Goal: Information Seeking & Learning: Find specific fact

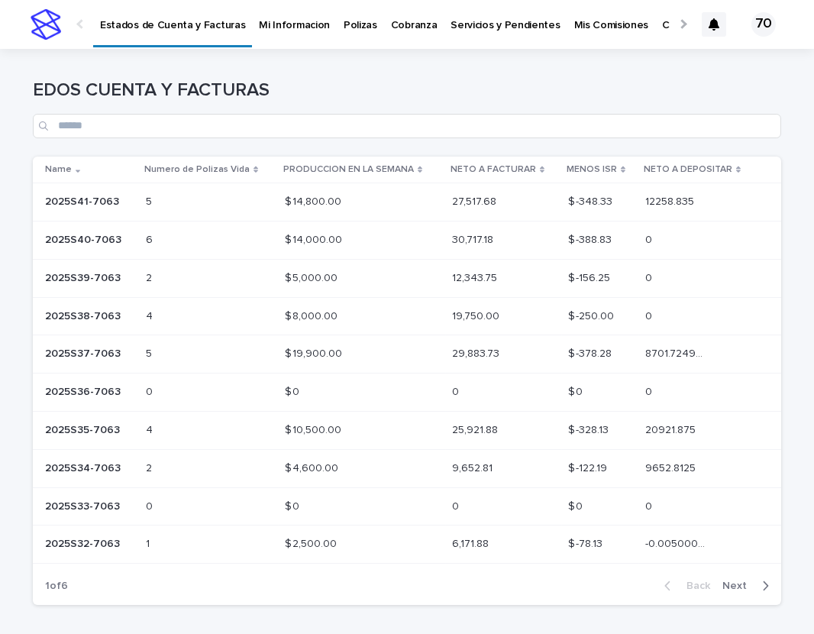
click at [69, 198] on p "2025S41-7063" at bounding box center [83, 200] width 77 height 16
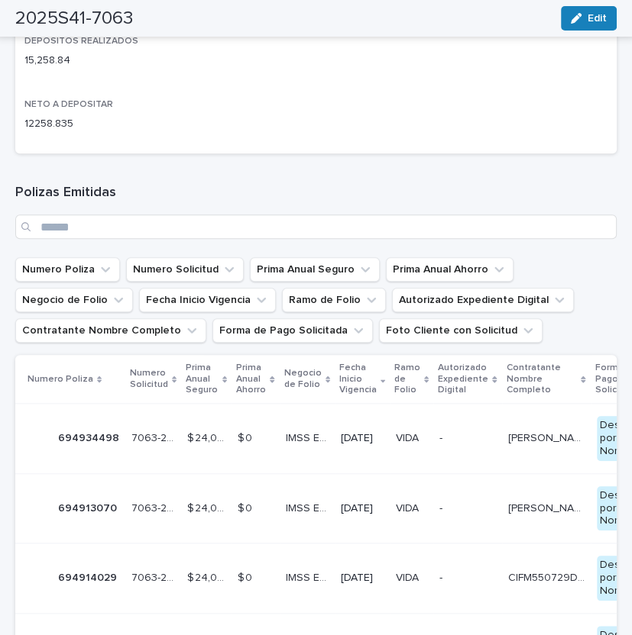
scroll to position [819, 0]
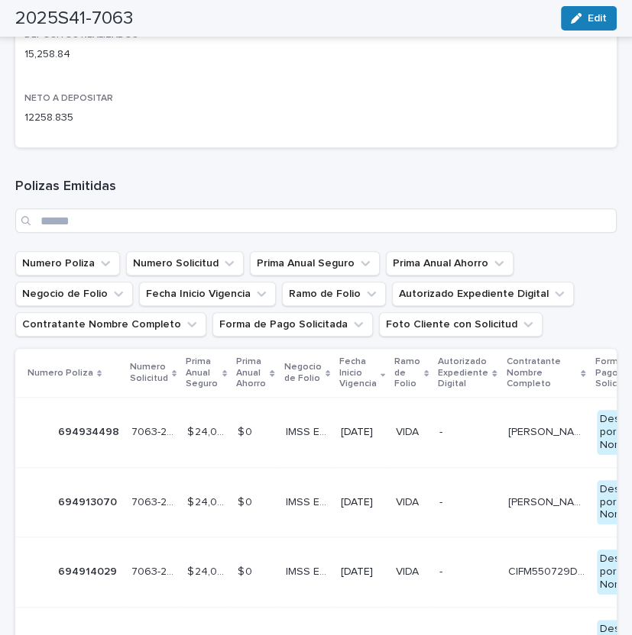
click at [93, 436] on p "694934498" at bounding box center [90, 431] width 64 height 16
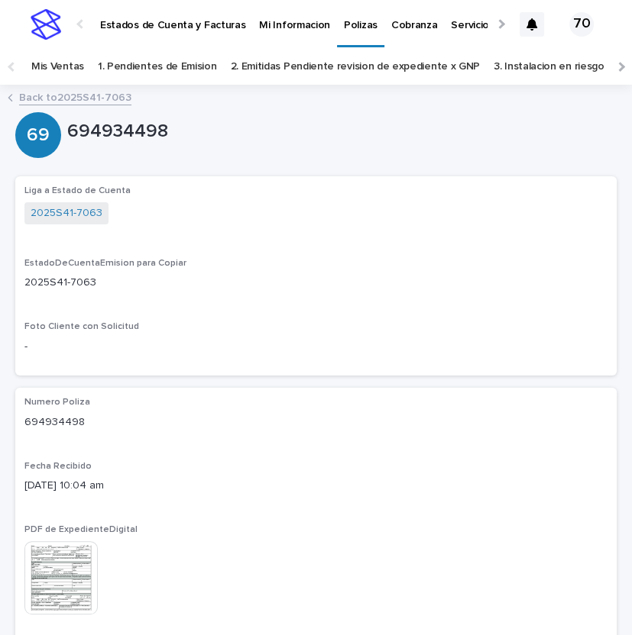
click at [30, 417] on p "694934498" at bounding box center [315, 423] width 583 height 16
copy p "694934498"
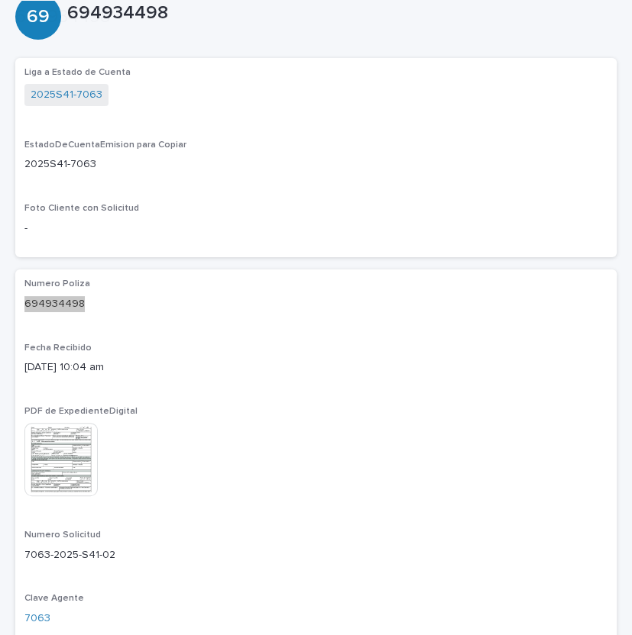
scroll to position [252, 0]
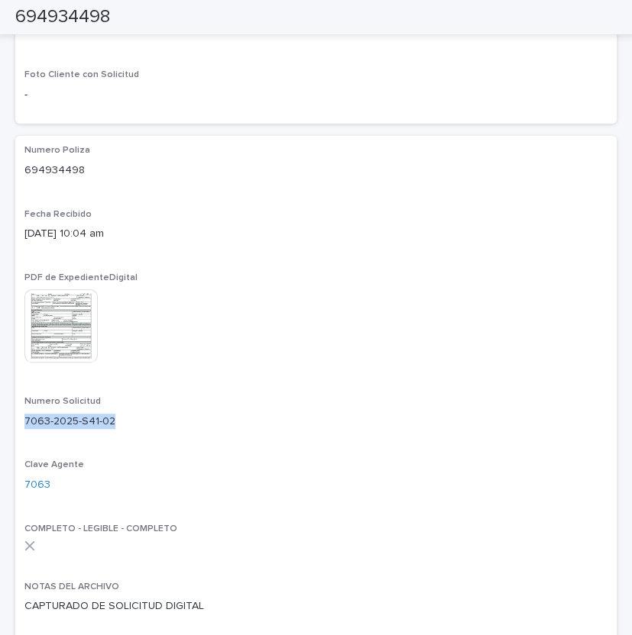
drag, startPoint x: 25, startPoint y: 419, endPoint x: 115, endPoint y: 421, distance: 90.1
click at [115, 421] on p "7063-2025-S41-02" at bounding box center [315, 422] width 583 height 16
copy p "7063-2025-S41-02"
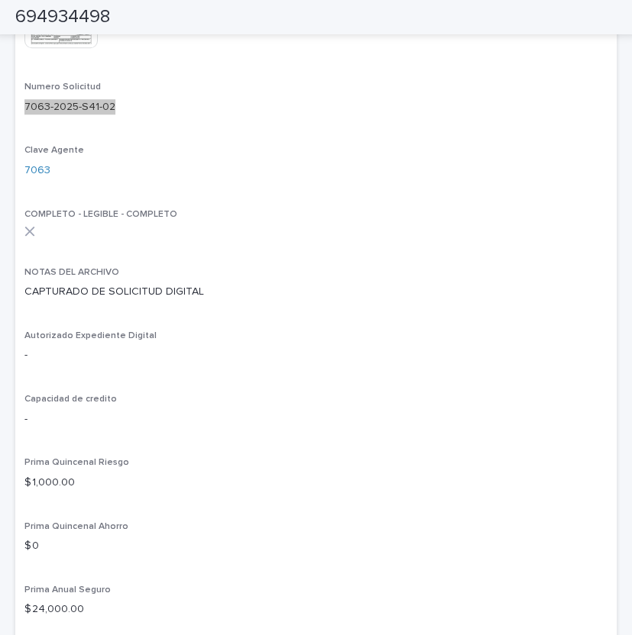
scroll to position [630, 0]
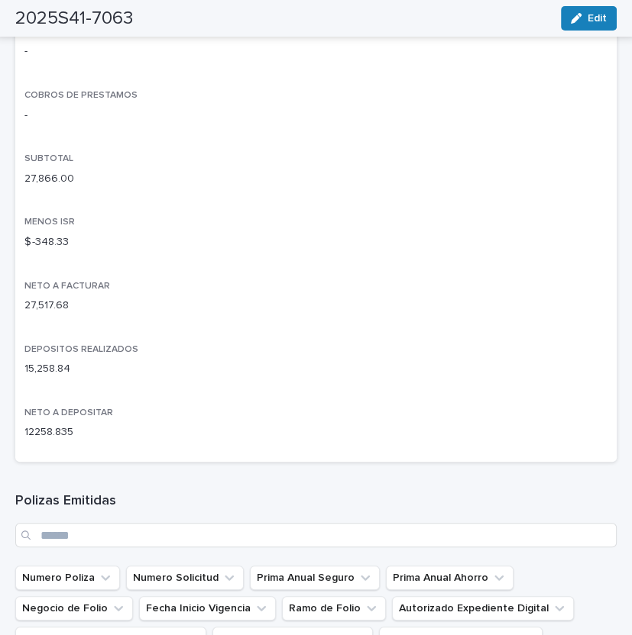
scroll to position [882, 0]
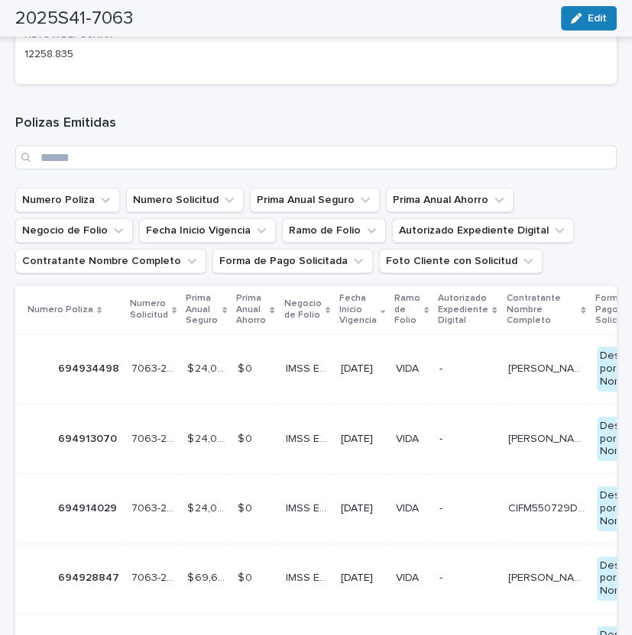
click at [106, 436] on p "694913070" at bounding box center [89, 438] width 62 height 16
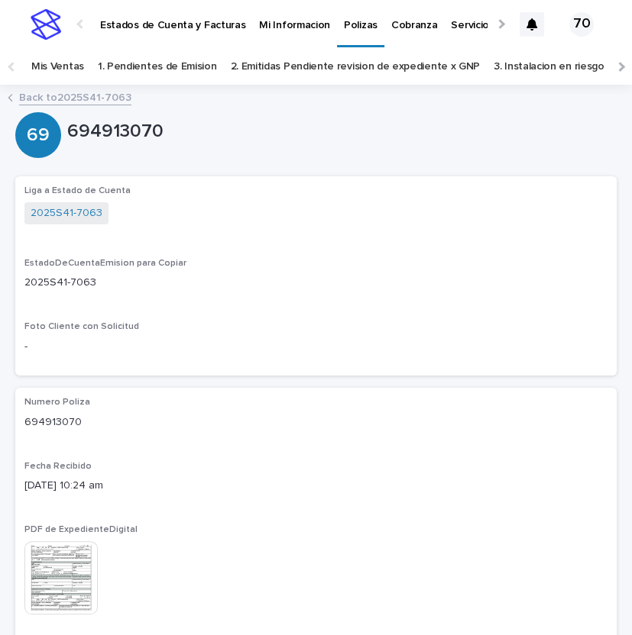
click at [37, 423] on p "694913070" at bounding box center [315, 423] width 583 height 16
copy p "694913070"
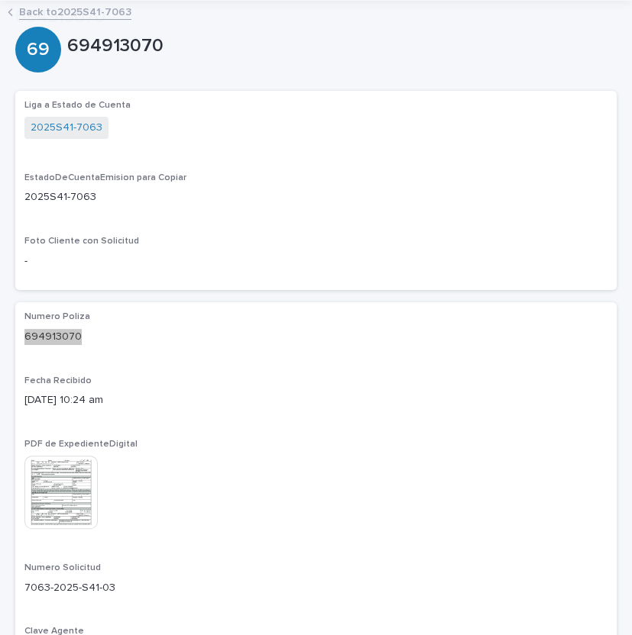
scroll to position [252, 0]
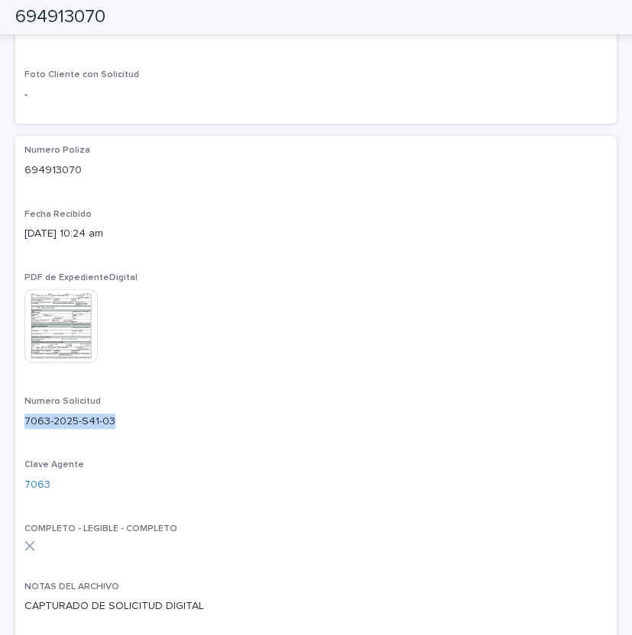
drag, startPoint x: 25, startPoint y: 419, endPoint x: 114, endPoint y: 416, distance: 88.7
click at [114, 416] on p "7063-2025-S41-03" at bounding box center [315, 422] width 583 height 16
copy p "7063-2025-S41-03"
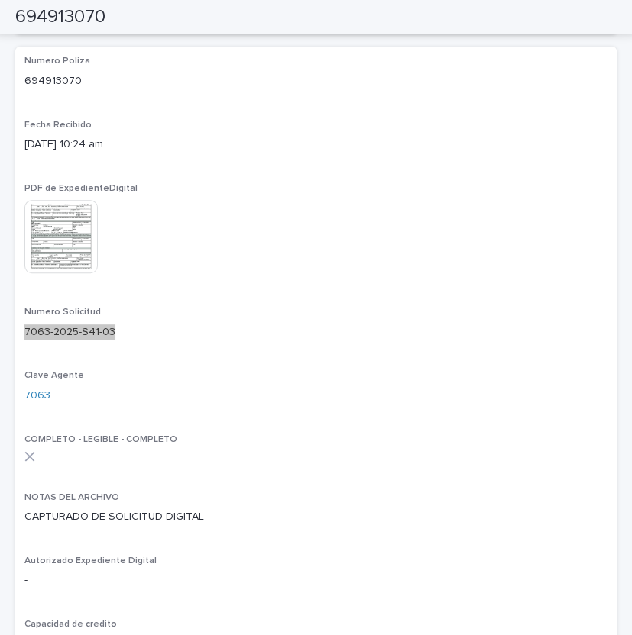
scroll to position [630, 0]
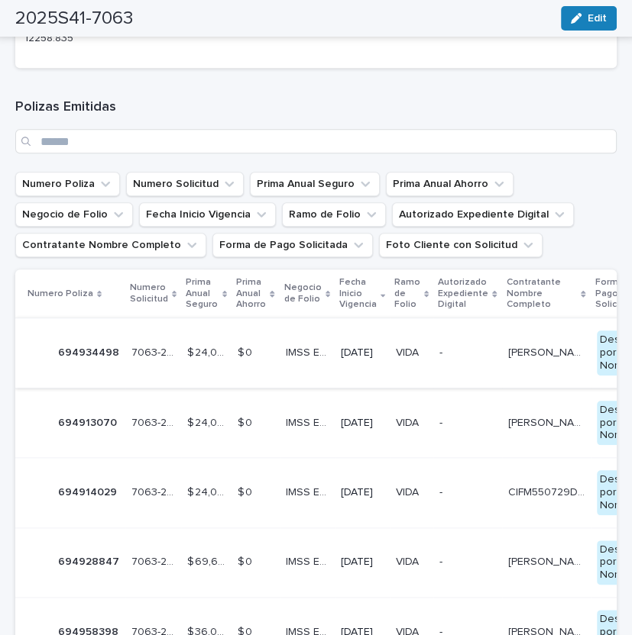
scroll to position [945, 0]
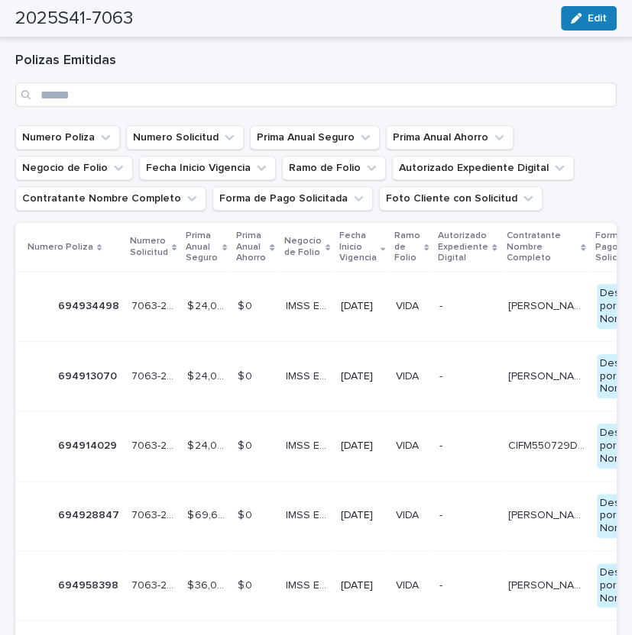
click at [80, 448] on p "694914029" at bounding box center [89, 445] width 62 height 16
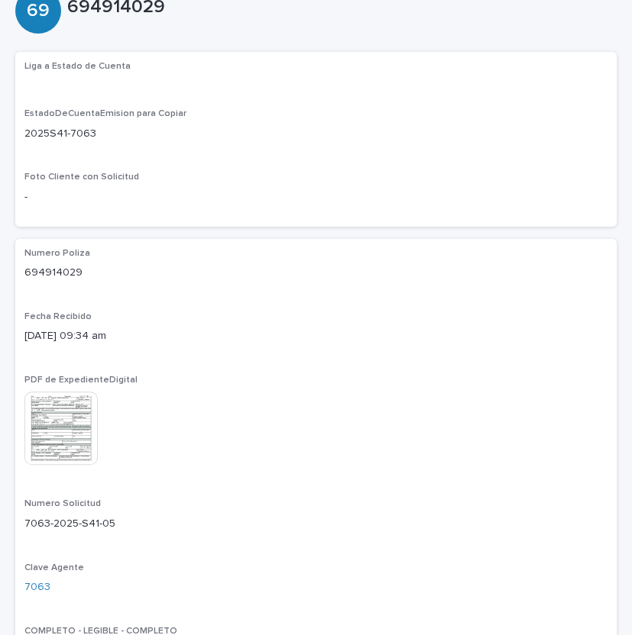
scroll to position [126, 0]
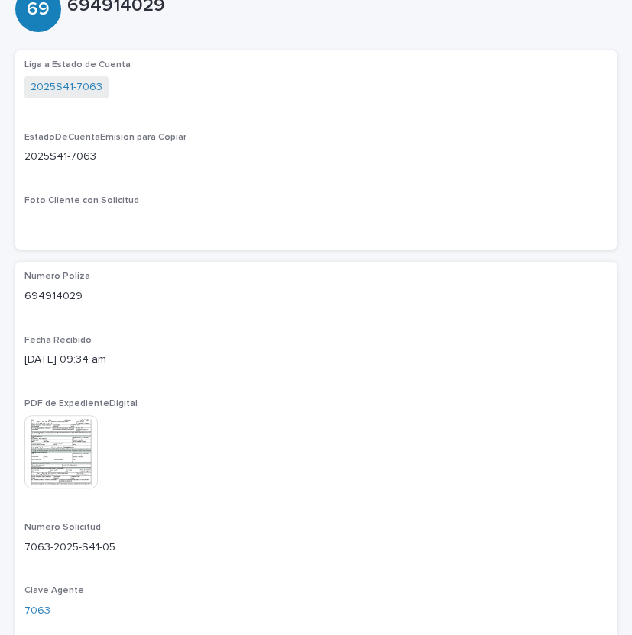
click at [51, 290] on p "694914029" at bounding box center [315, 297] width 583 height 16
click at [50, 293] on p "694914029" at bounding box center [315, 297] width 583 height 16
copy p "694914029"
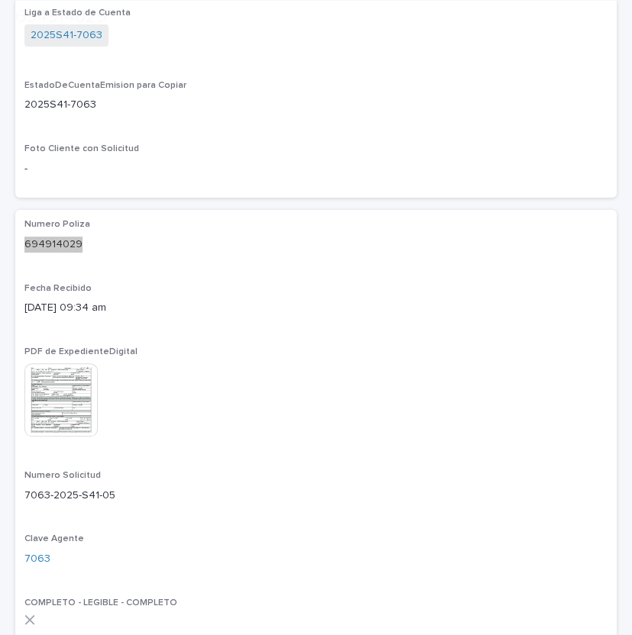
scroll to position [441, 0]
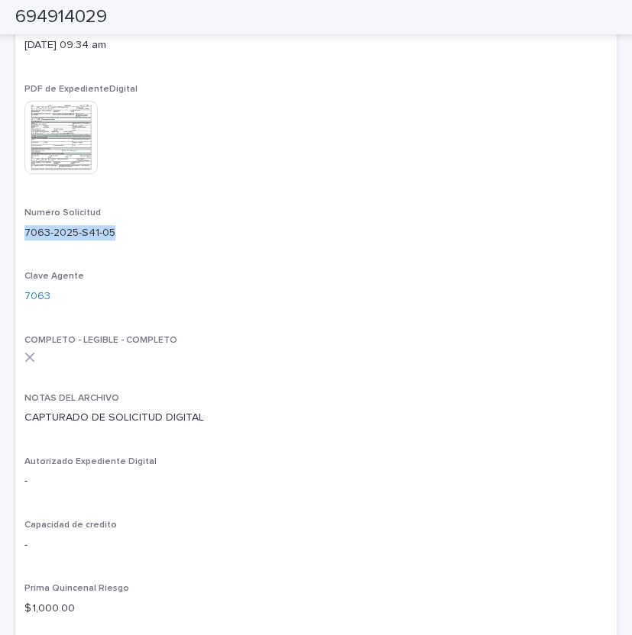
drag, startPoint x: 25, startPoint y: 232, endPoint x: 111, endPoint y: 231, distance: 85.6
click at [111, 231] on p "7063-2025-S41-05" at bounding box center [315, 233] width 583 height 16
copy p "7063-2025-S41-05"
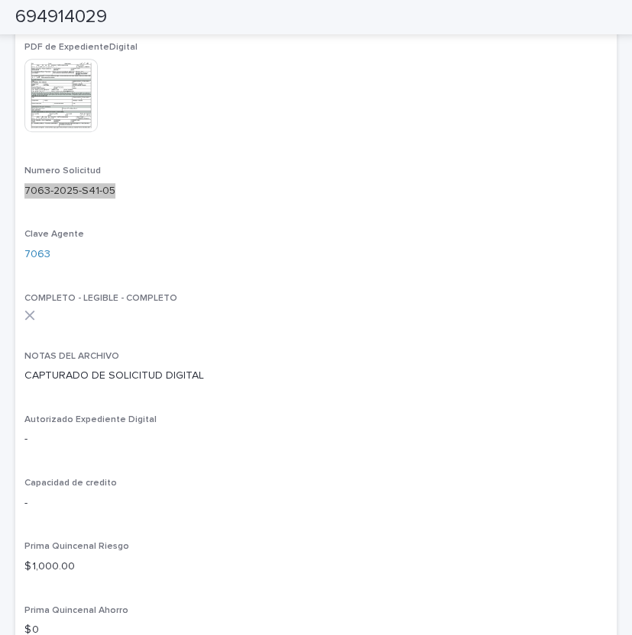
scroll to position [567, 0]
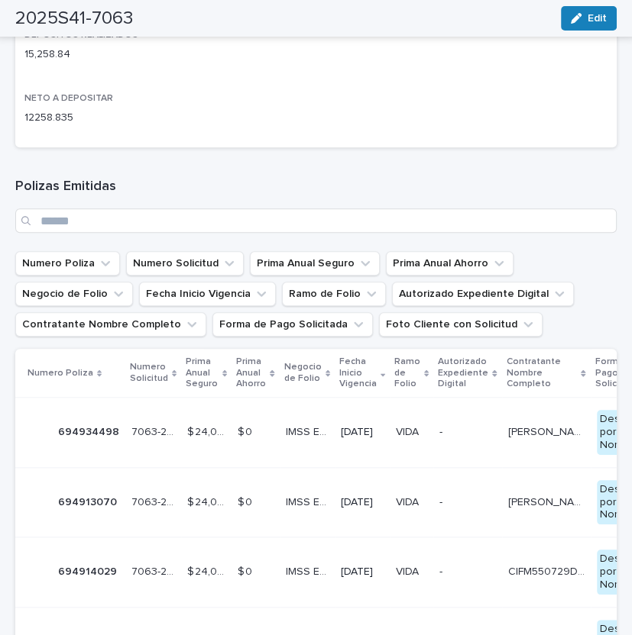
scroll to position [1071, 0]
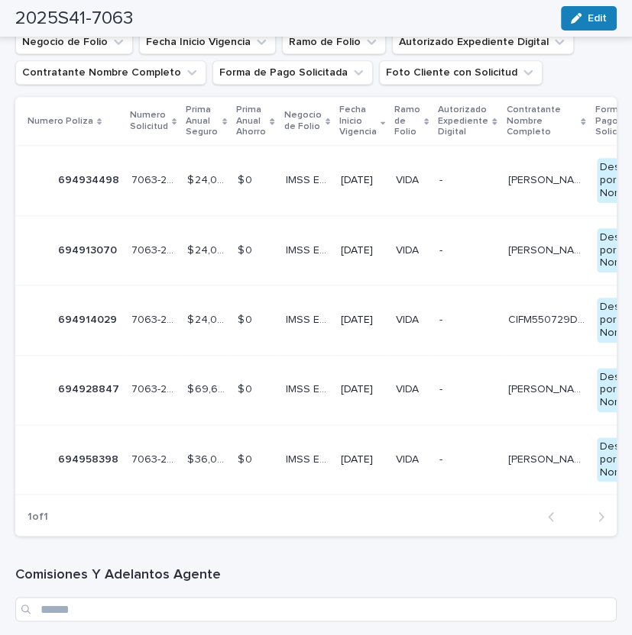
click at [103, 384] on p "694928847" at bounding box center [90, 388] width 64 height 16
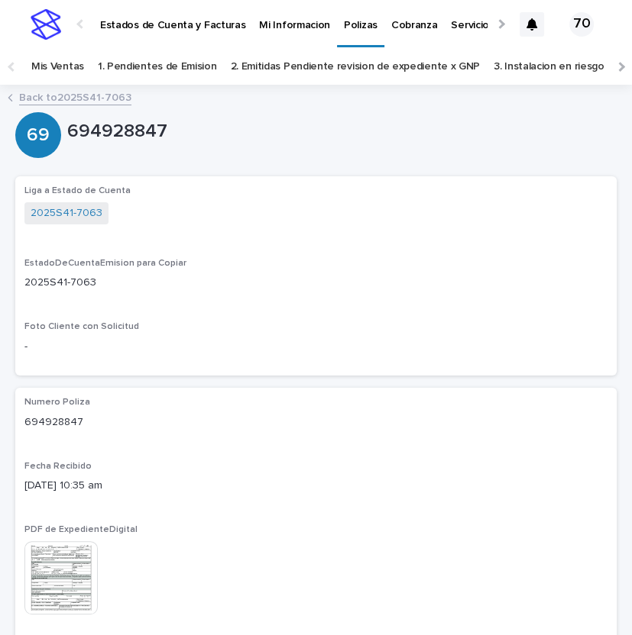
scroll to position [315, 0]
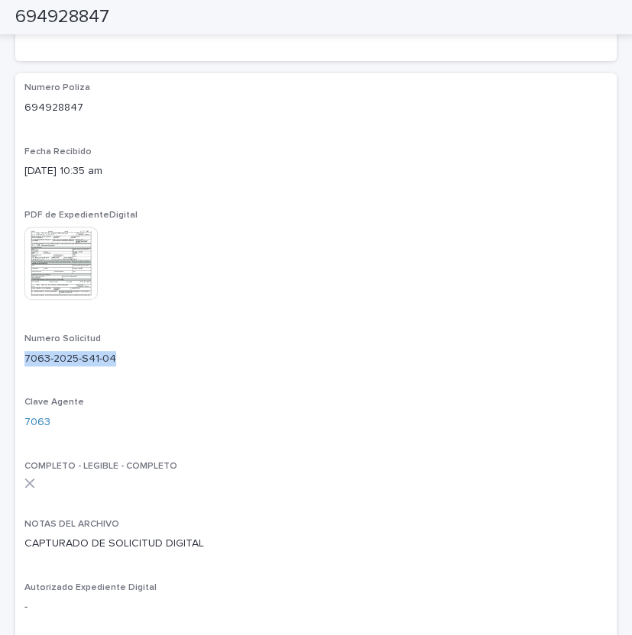
drag, startPoint x: 25, startPoint y: 357, endPoint x: 126, endPoint y: 357, distance: 100.8
click at [126, 357] on p "7063-2025-S41-04" at bounding box center [315, 359] width 583 height 16
copy p "7063-2025-S41-04"
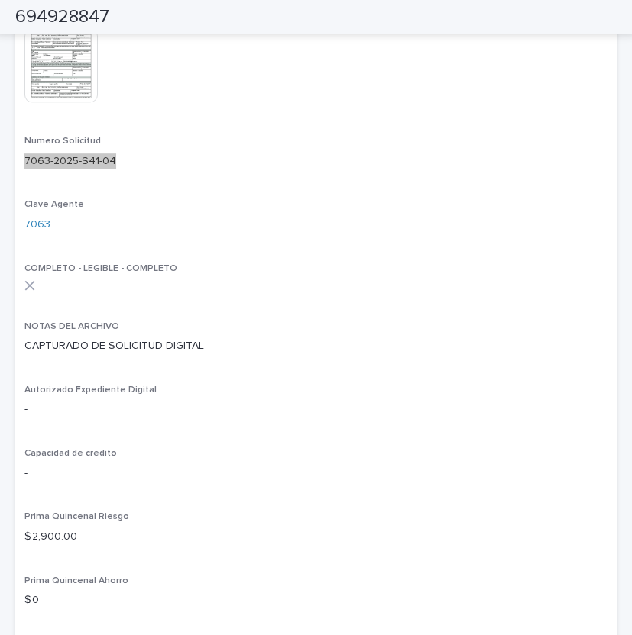
scroll to position [630, 0]
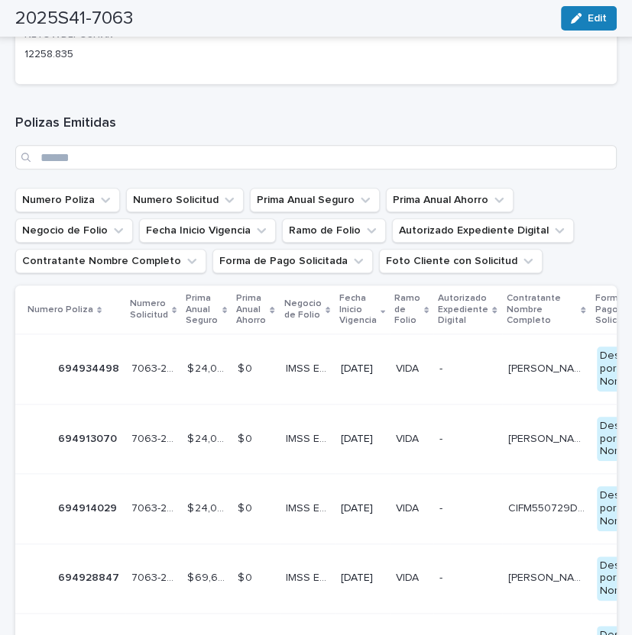
scroll to position [1071, 0]
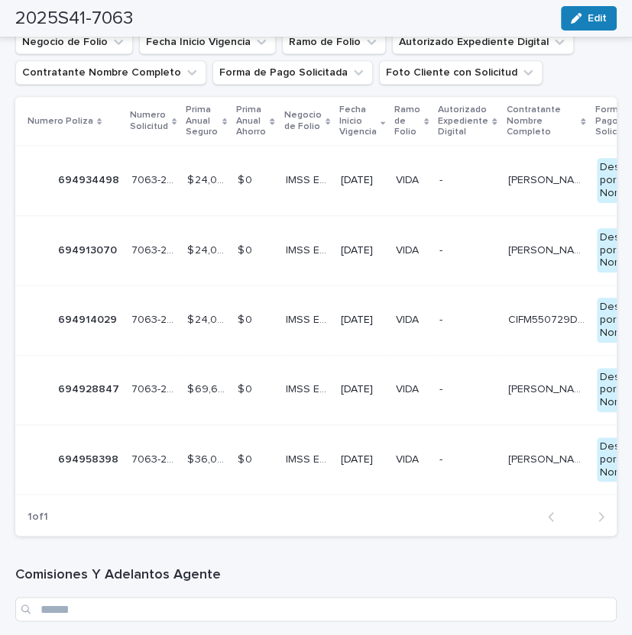
click at [80, 467] on div "694958398 694958398" at bounding box center [88, 460] width 60 height 25
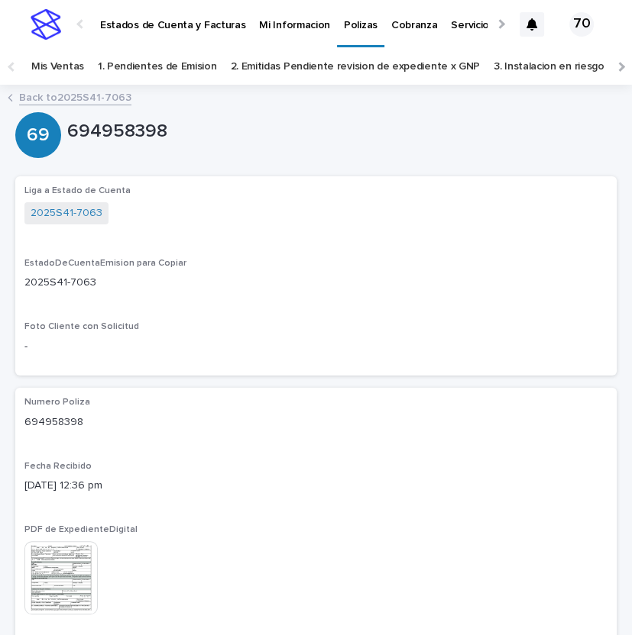
scroll to position [252, 0]
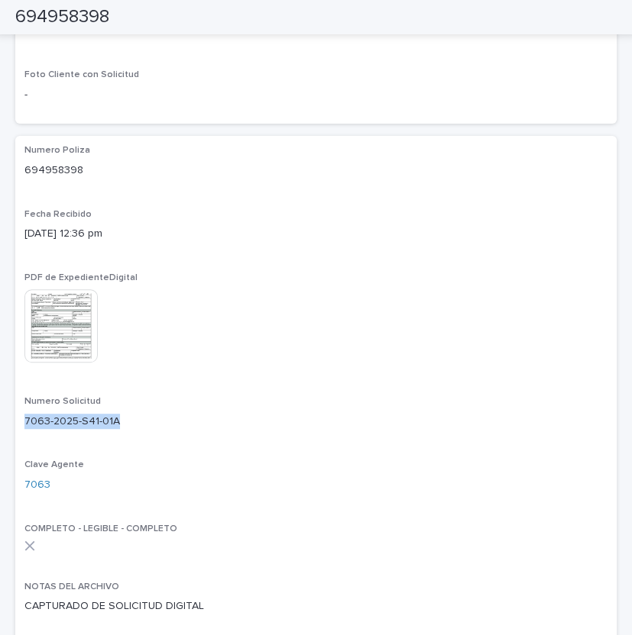
drag, startPoint x: 26, startPoint y: 422, endPoint x: 123, endPoint y: 422, distance: 97.0
click at [123, 422] on p "7063-2025-S41-01A" at bounding box center [315, 422] width 583 height 16
copy p "7063-2025-S41-01A"
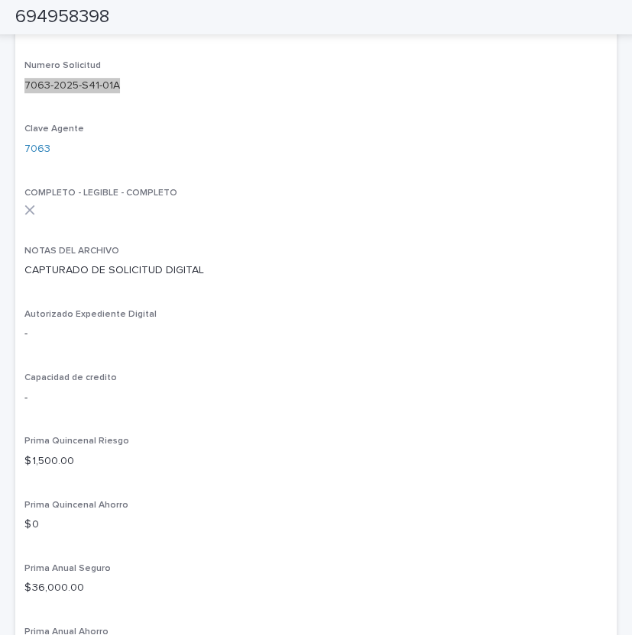
scroll to position [630, 0]
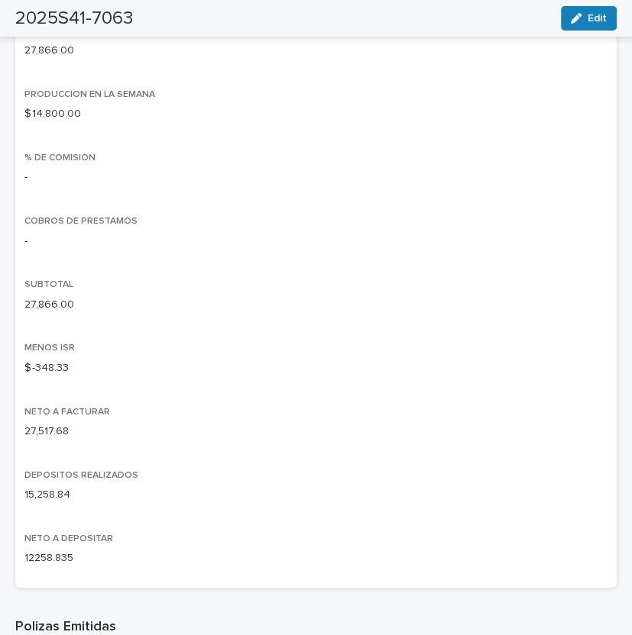
scroll to position [693, 0]
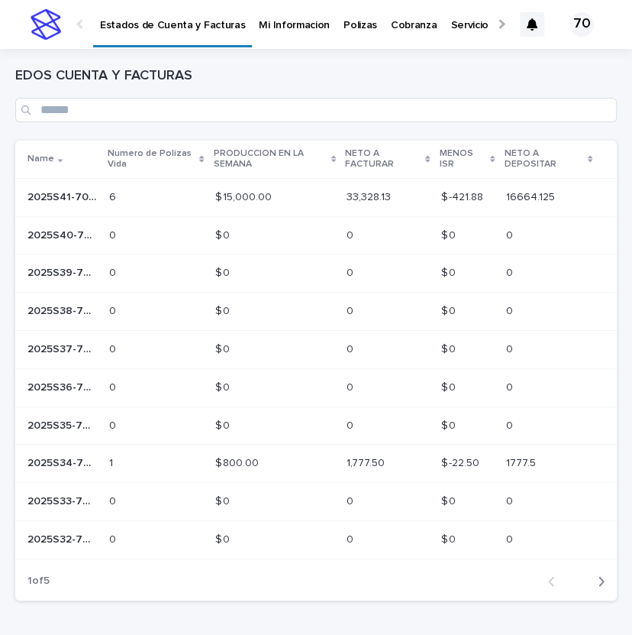
click at [63, 202] on p "2025S41-7032" at bounding box center [63, 196] width 73 height 16
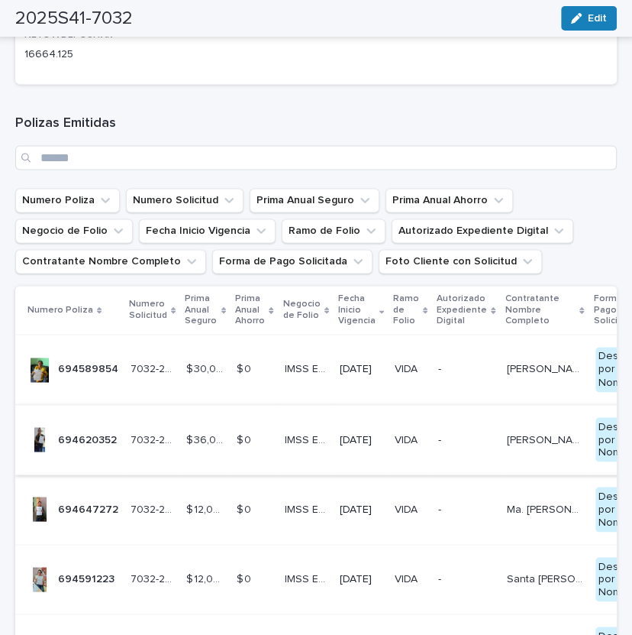
scroll to position [1071, 0]
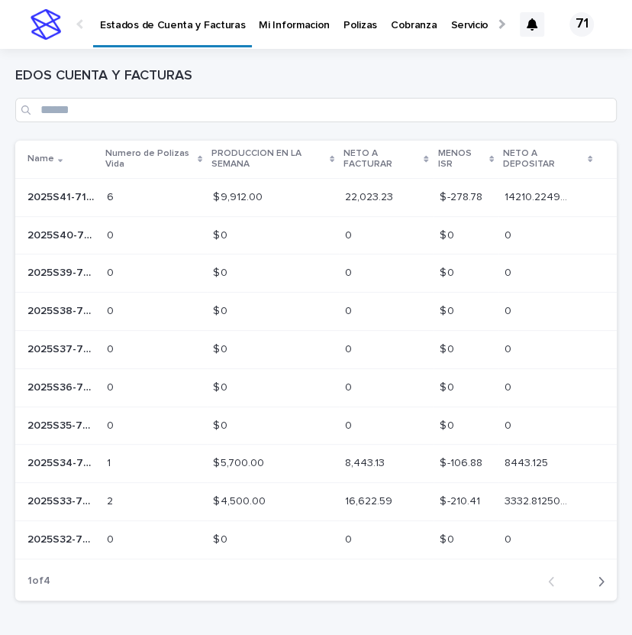
click at [73, 199] on p "2025S41-7117" at bounding box center [62, 196] width 70 height 16
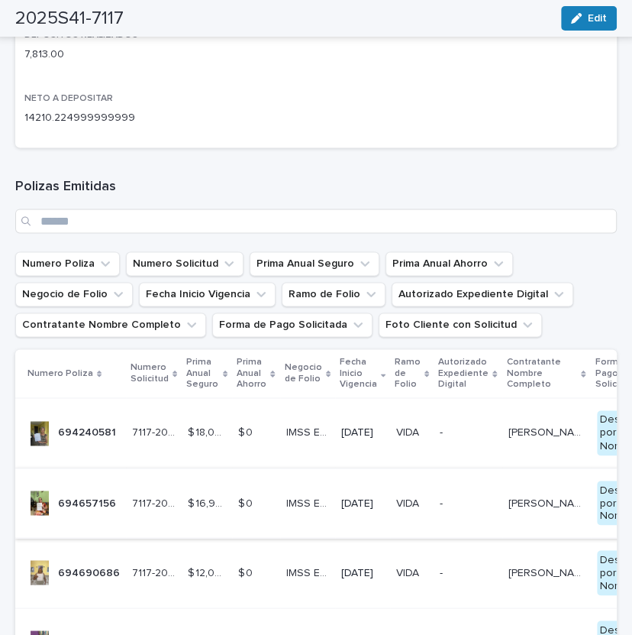
scroll to position [1071, 0]
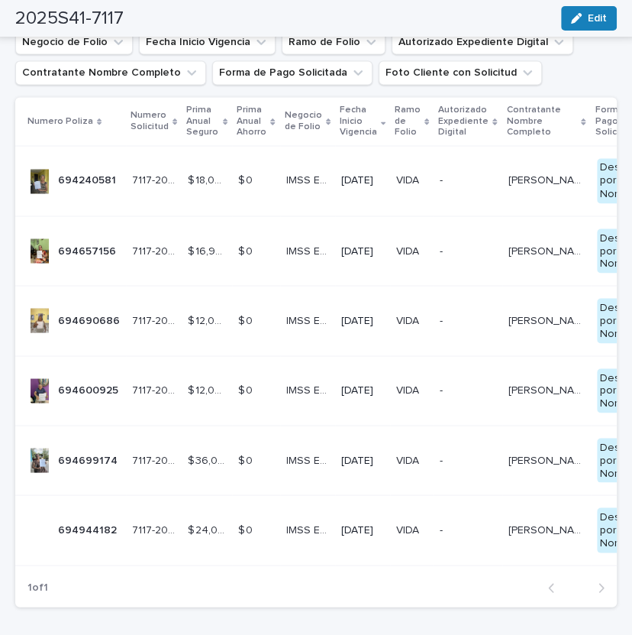
click at [80, 528] on p "694944182" at bounding box center [89, 528] width 62 height 16
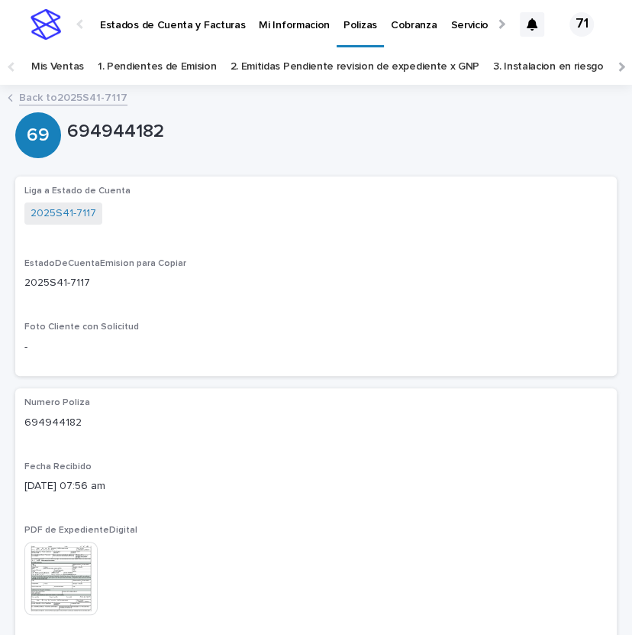
click at [46, 421] on p "694944182" at bounding box center [316, 423] width 584 height 16
copy p "694944182"
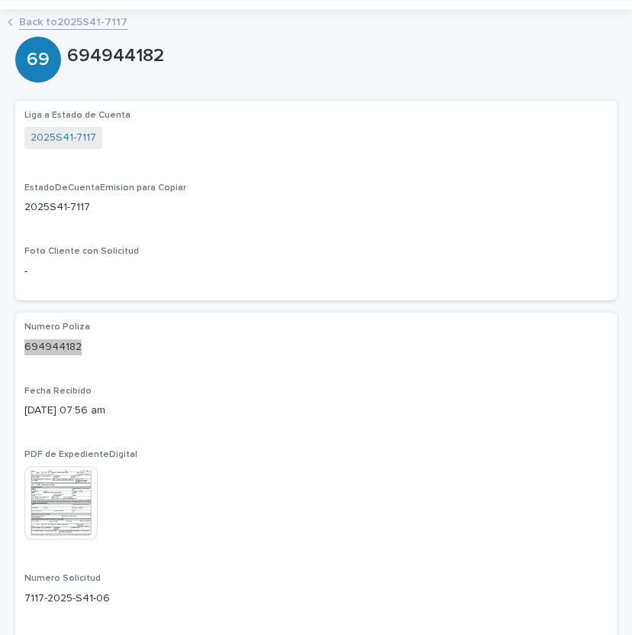
scroll to position [504, 0]
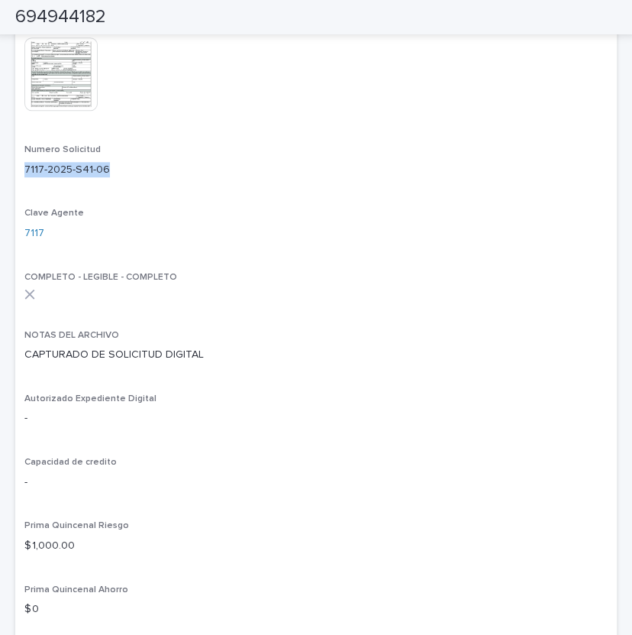
drag, startPoint x: 25, startPoint y: 167, endPoint x: 114, endPoint y: 173, distance: 88.8
click at [114, 173] on p "7117-2025-S41-06" at bounding box center [316, 170] width 584 height 16
copy p "7117-2025-S41-06"
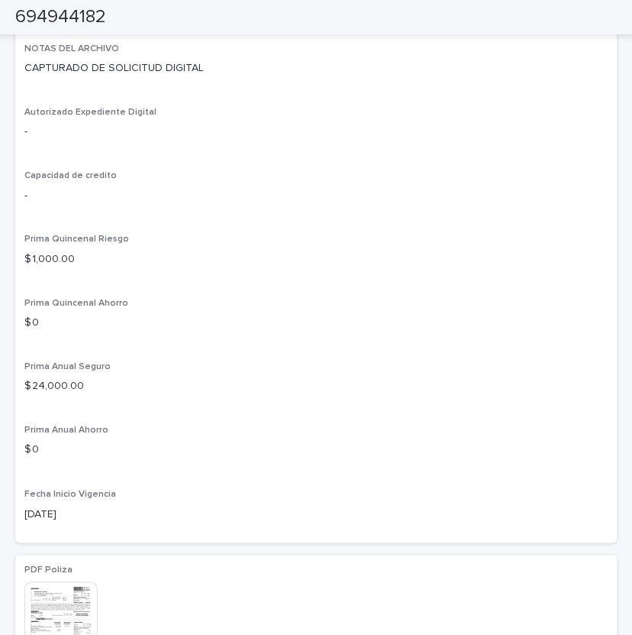
scroll to position [819, 0]
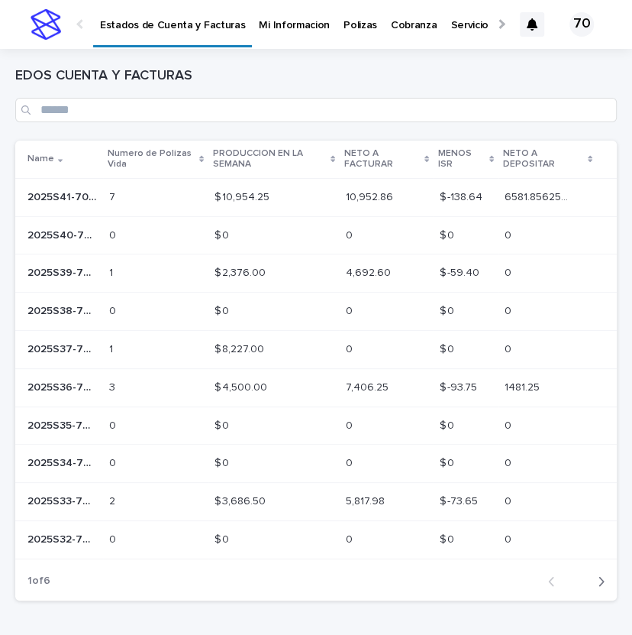
click at [47, 195] on p "2025S41-7023" at bounding box center [63, 196] width 73 height 16
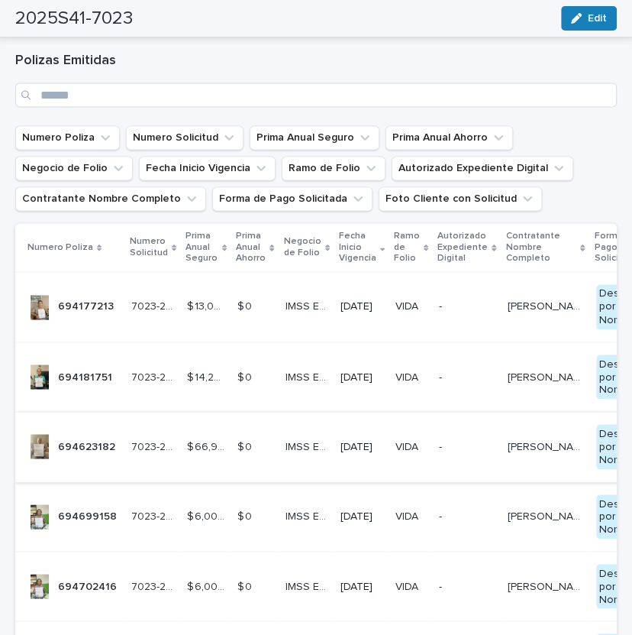
scroll to position [1197, 0]
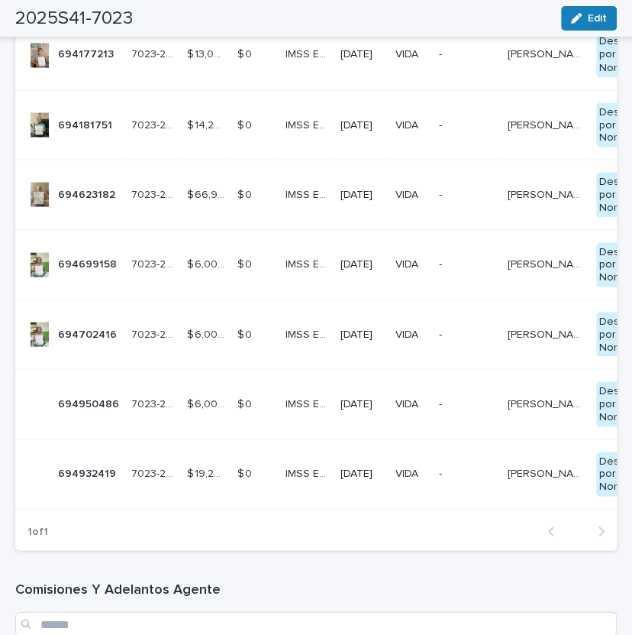
click at [92, 397] on p "694950486" at bounding box center [90, 402] width 64 height 16
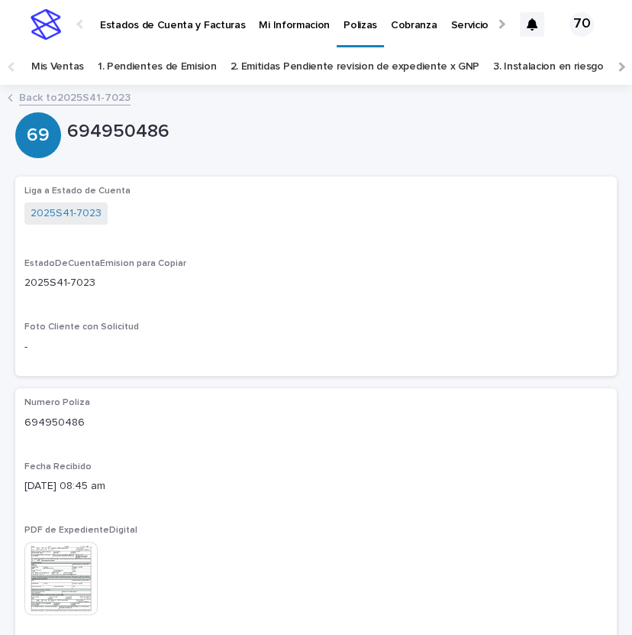
click at [59, 426] on p "694950486" at bounding box center [316, 423] width 584 height 16
click at [60, 425] on p "694950486" at bounding box center [316, 423] width 584 height 16
copy p "694950486"
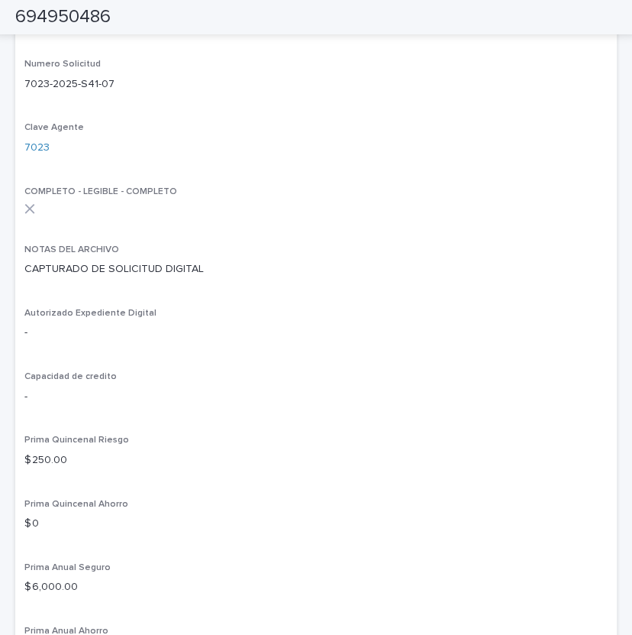
scroll to position [504, 0]
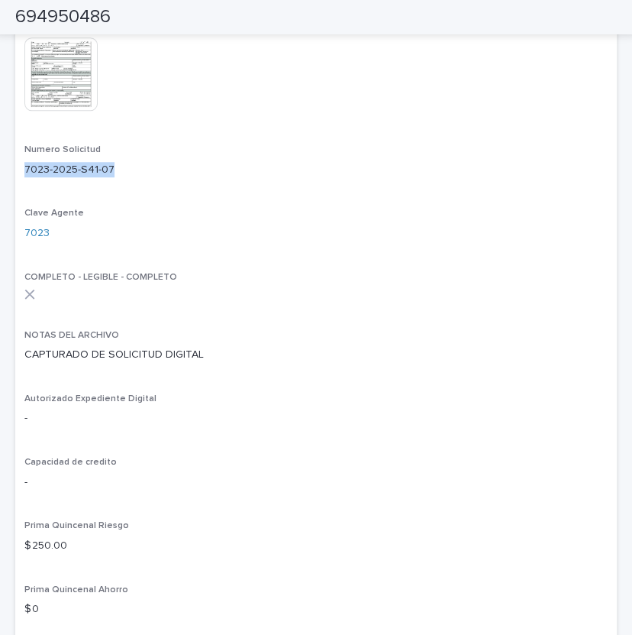
drag, startPoint x: 24, startPoint y: 167, endPoint x: 90, endPoint y: 167, distance: 65.7
click at [112, 170] on p "7023-2025-S41-07" at bounding box center [316, 170] width 584 height 16
copy p "7023-2025-S41-07"
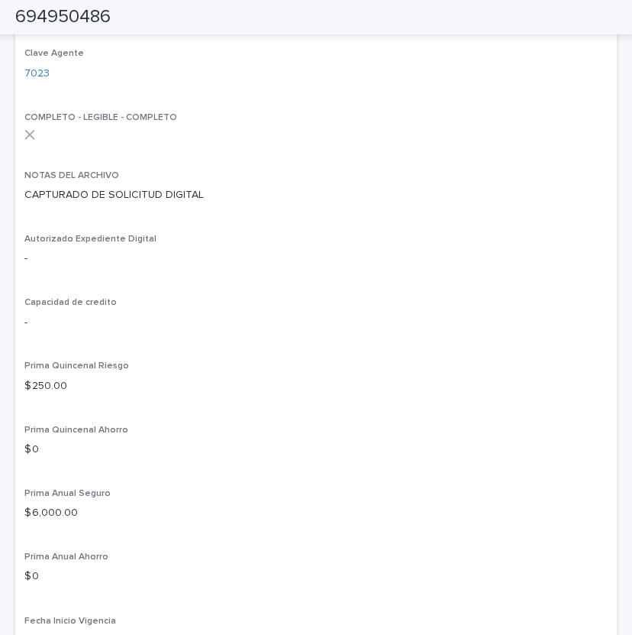
scroll to position [819, 0]
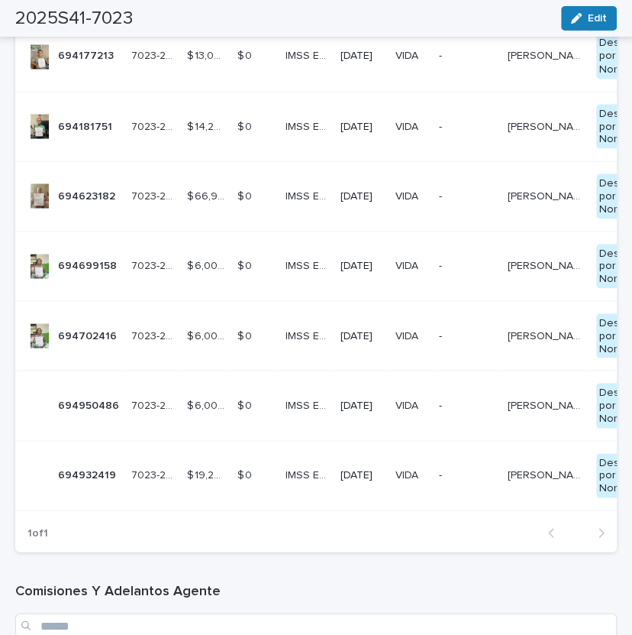
scroll to position [1197, 0]
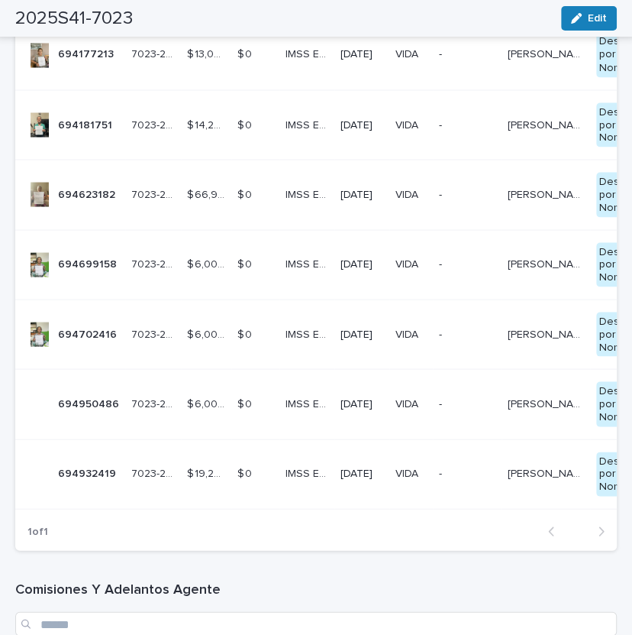
click at [89, 458] on td "694932419 694932419" at bounding box center [70, 473] width 110 height 70
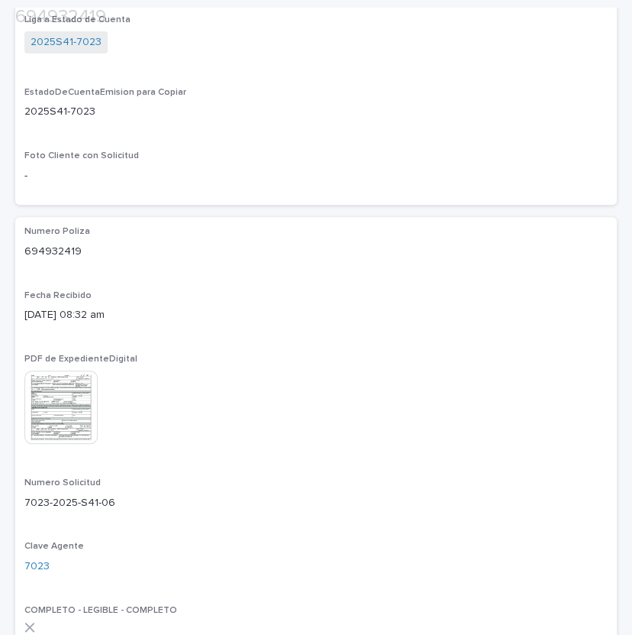
scroll to position [189, 0]
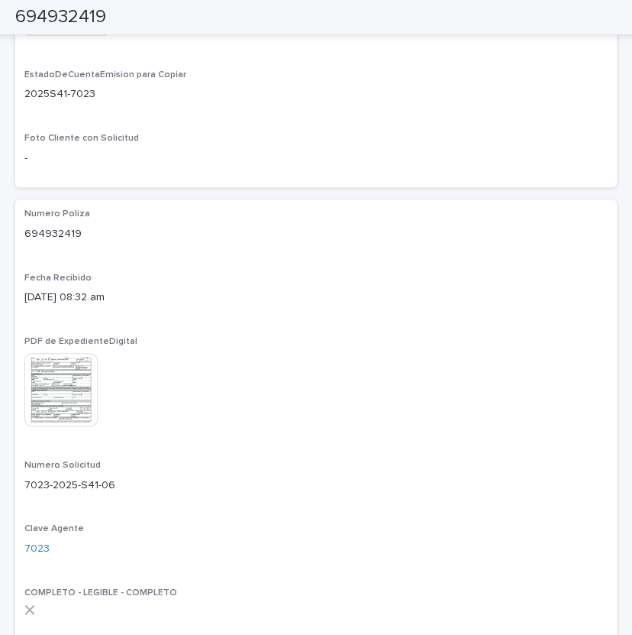
click at [57, 232] on p "694932419" at bounding box center [316, 234] width 584 height 16
copy p "694932419"
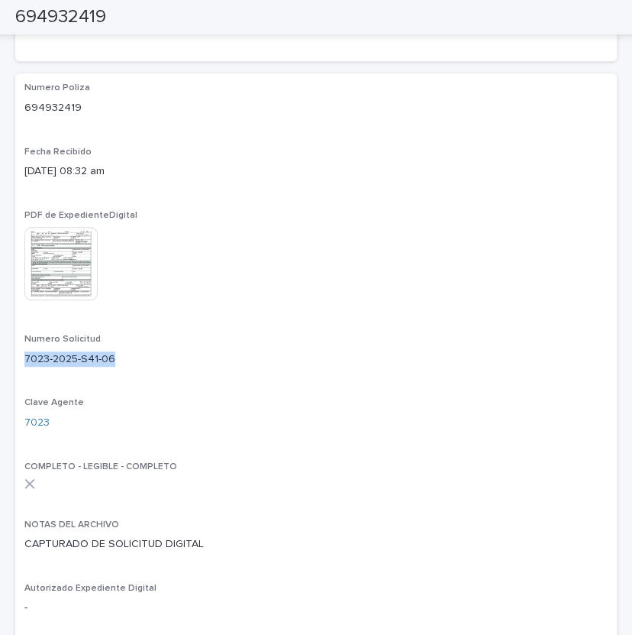
drag, startPoint x: 26, startPoint y: 357, endPoint x: 122, endPoint y: 361, distance: 96.3
click at [122, 361] on p "7023-2025-S41-06" at bounding box center [316, 359] width 584 height 16
copy p "7023-2025-S41-06"
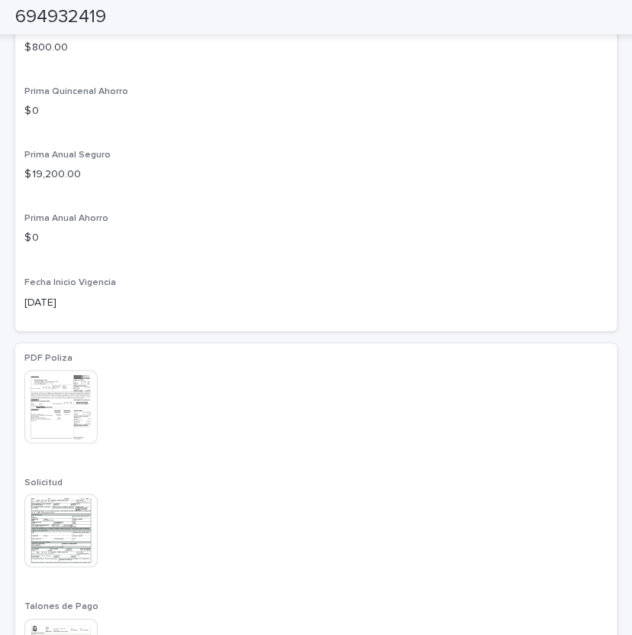
scroll to position [1071, 0]
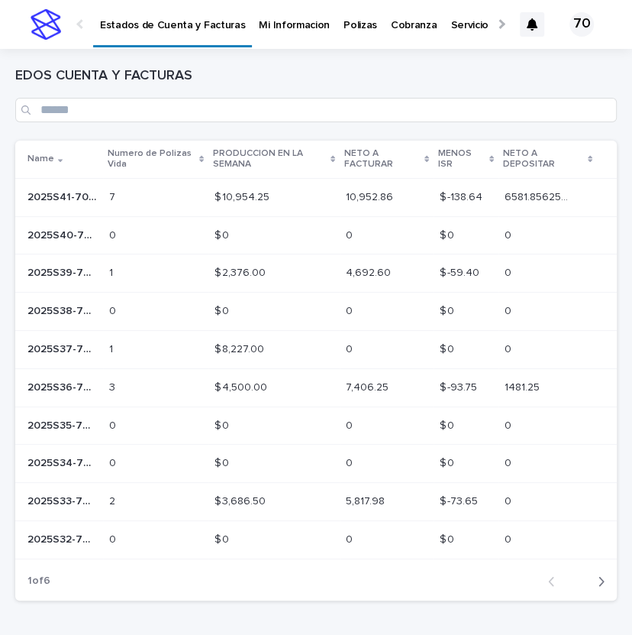
click at [83, 198] on p "2025S41-7023" at bounding box center [63, 196] width 73 height 16
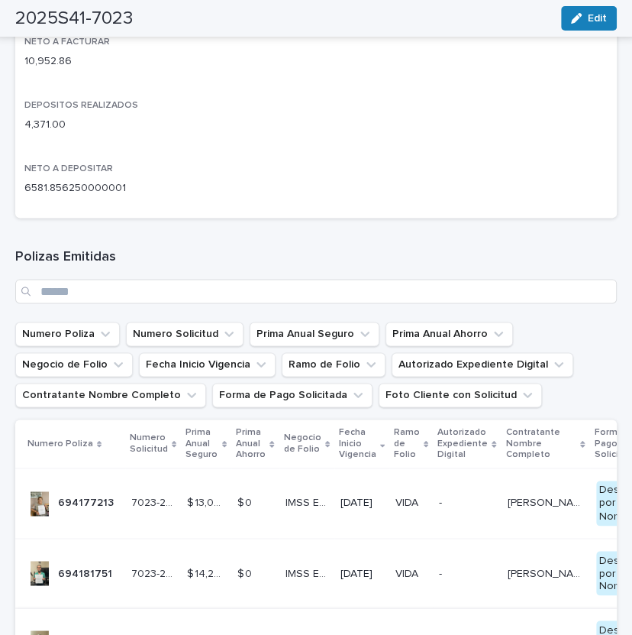
scroll to position [1008, 0]
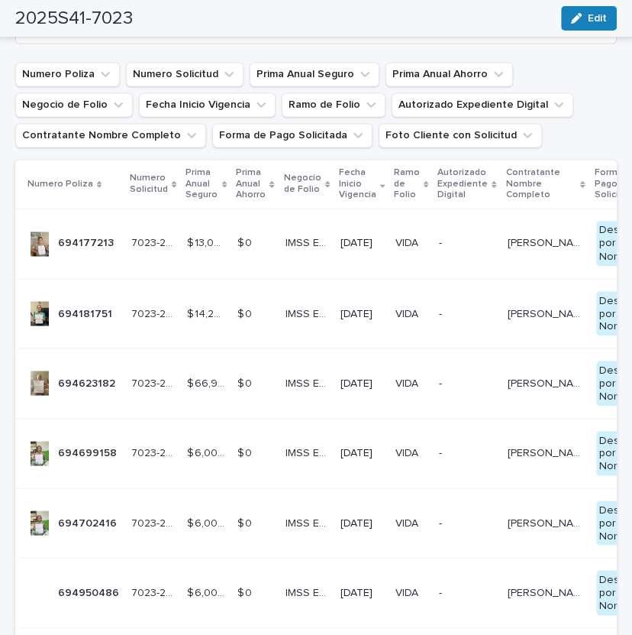
click at [89, 387] on p "694623182" at bounding box center [88, 382] width 60 height 16
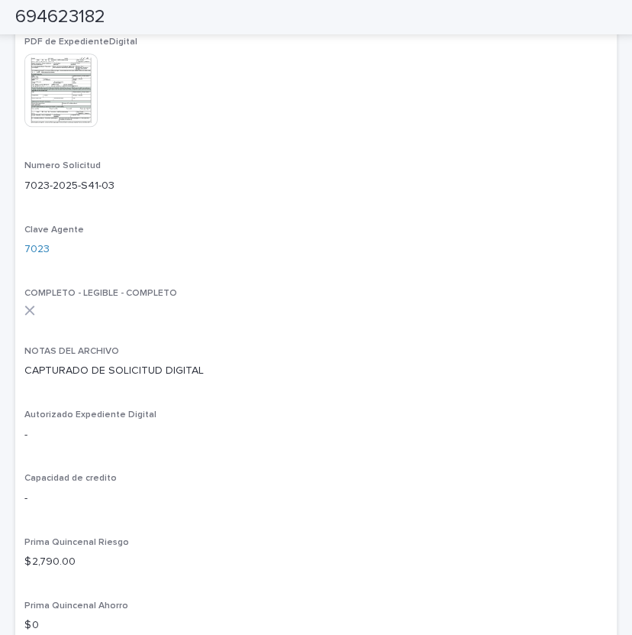
scroll to position [567, 0]
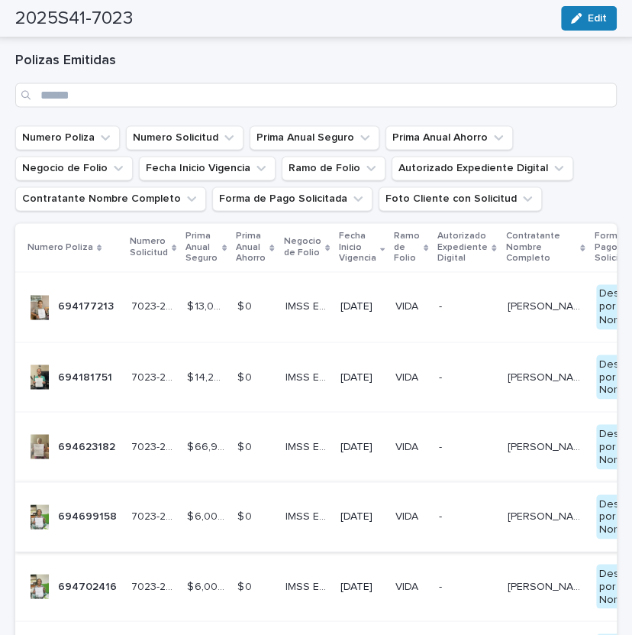
scroll to position [1071, 0]
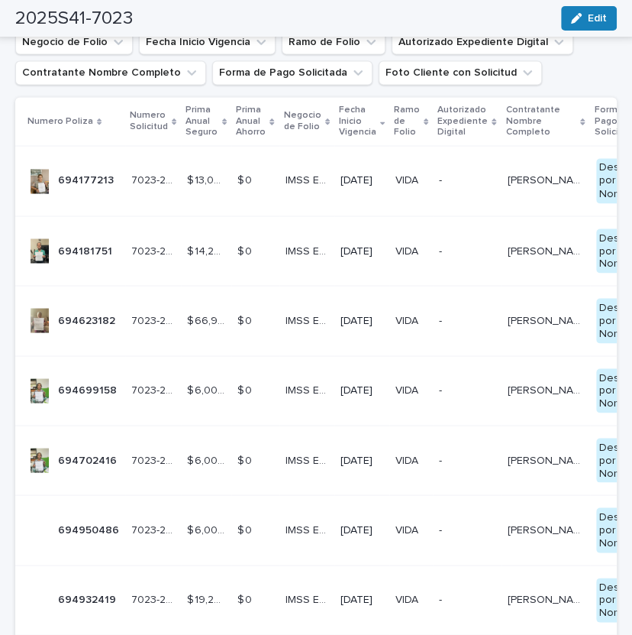
click at [84, 184] on p "694177213" at bounding box center [87, 179] width 59 height 16
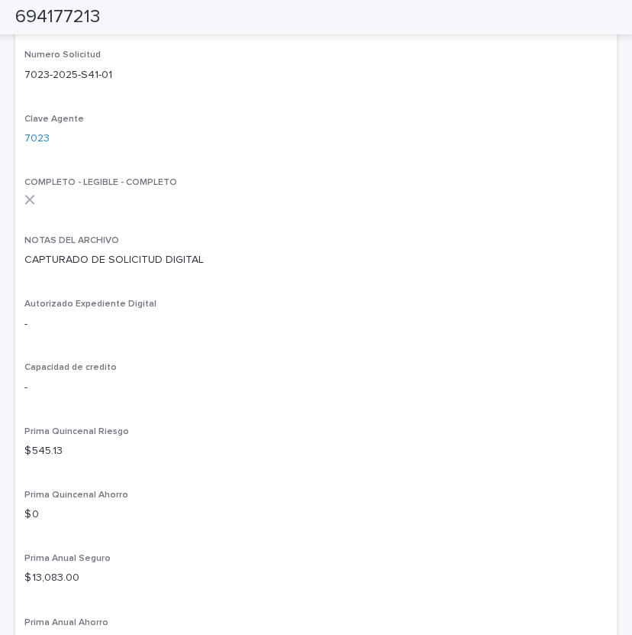
scroll to position [792, 0]
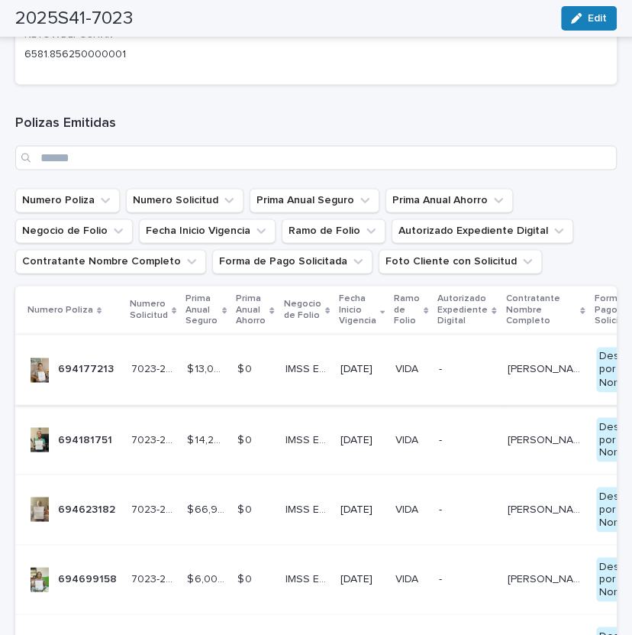
scroll to position [1134, 0]
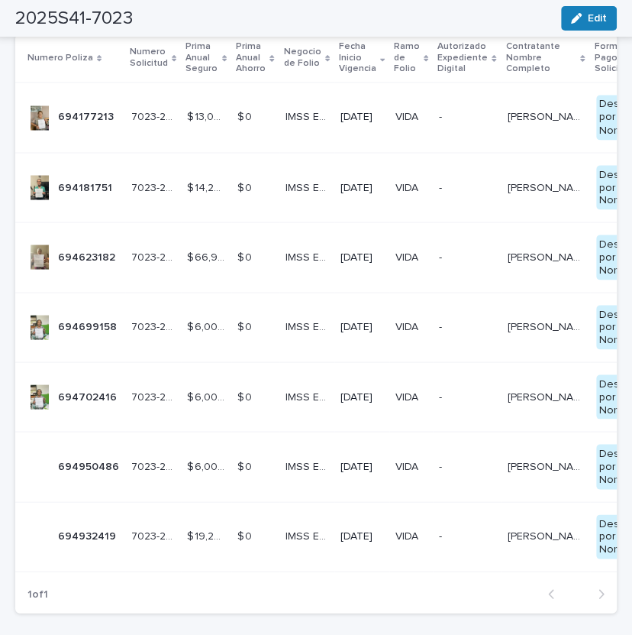
click at [81, 189] on p "694181751" at bounding box center [86, 186] width 57 height 16
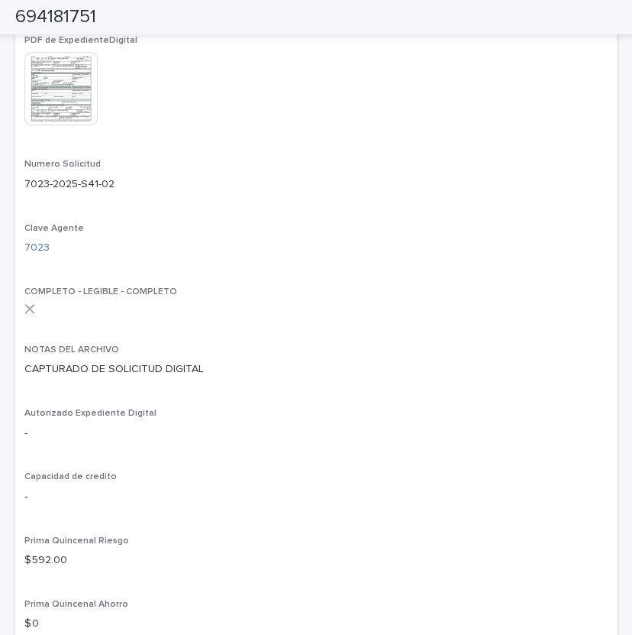
scroll to position [567, 0]
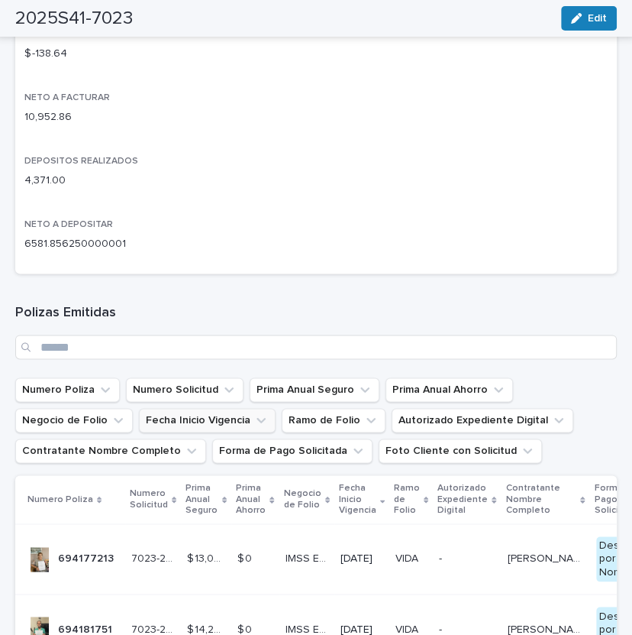
scroll to position [945, 0]
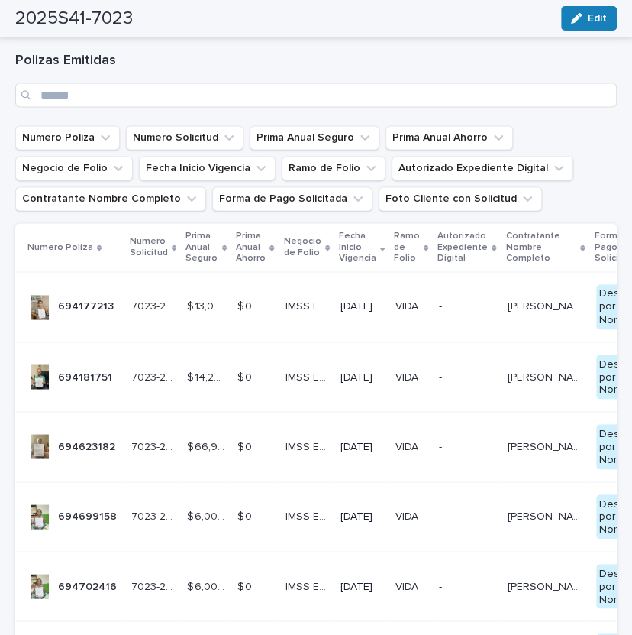
click at [92, 511] on p "694699158" at bounding box center [89, 514] width 62 height 16
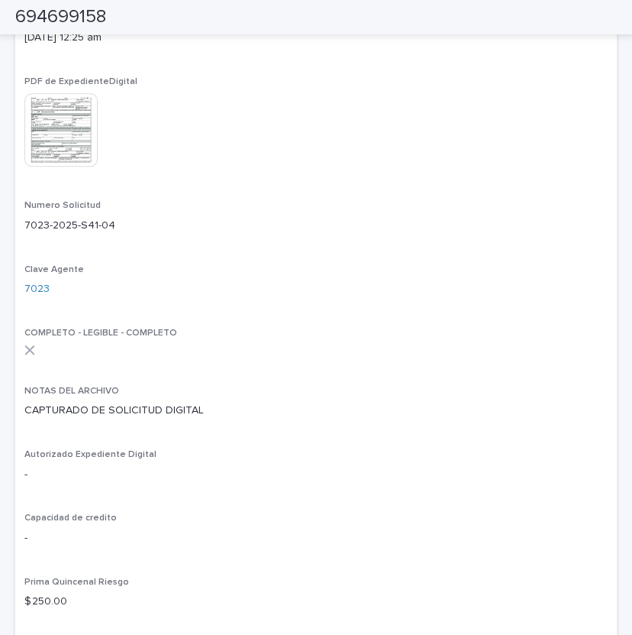
scroll to position [567, 0]
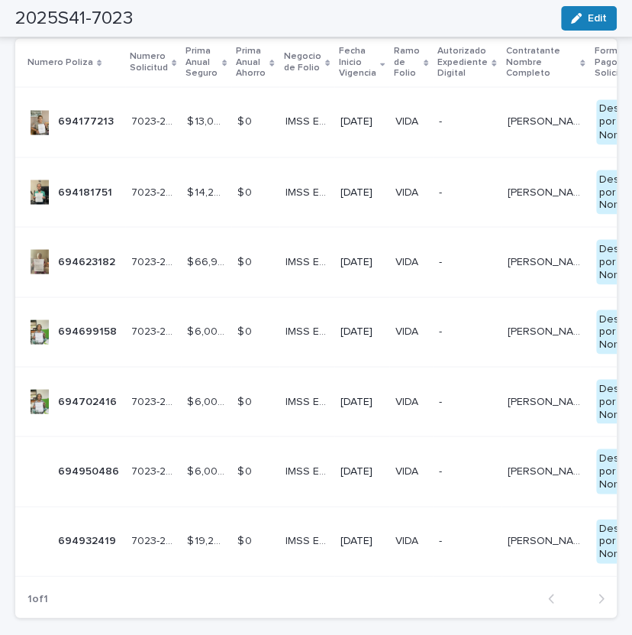
scroll to position [1134, 0]
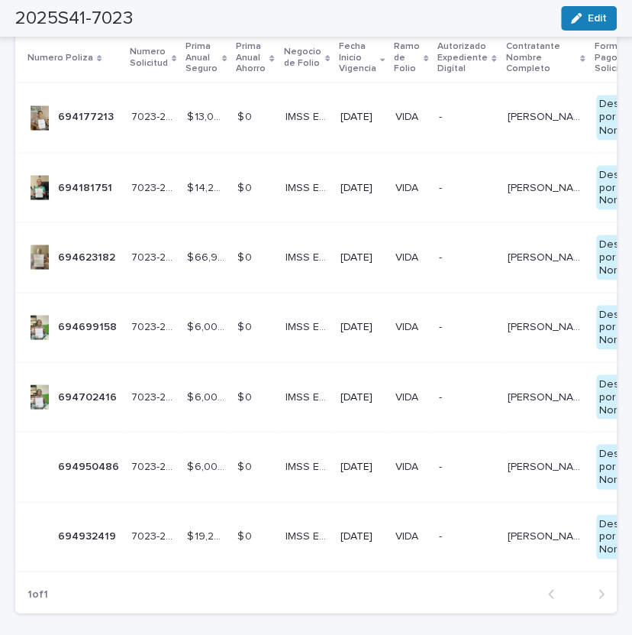
click at [44, 390] on div at bounding box center [39, 396] width 24 height 24
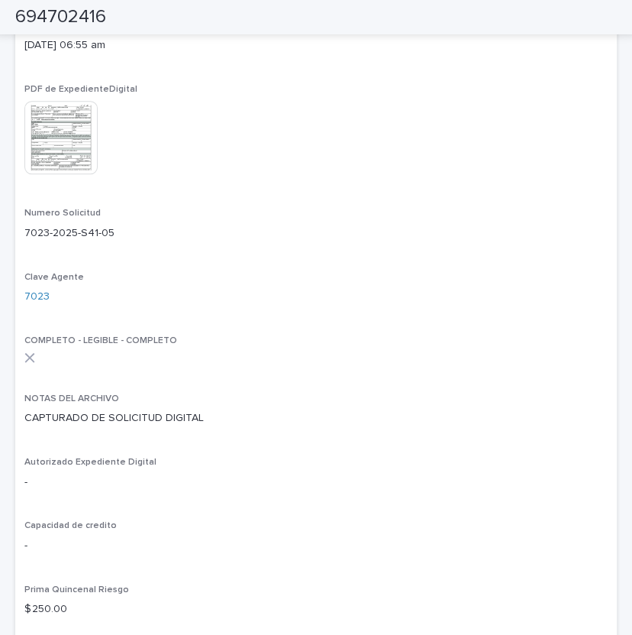
scroll to position [504, 0]
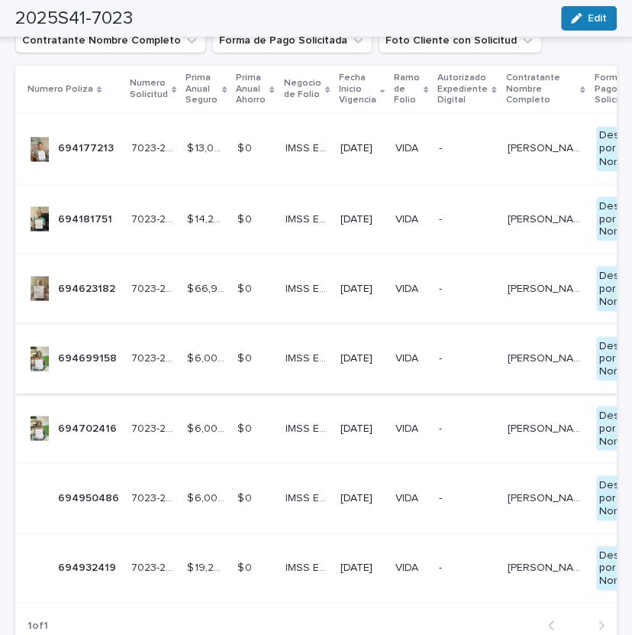
scroll to position [1197, 0]
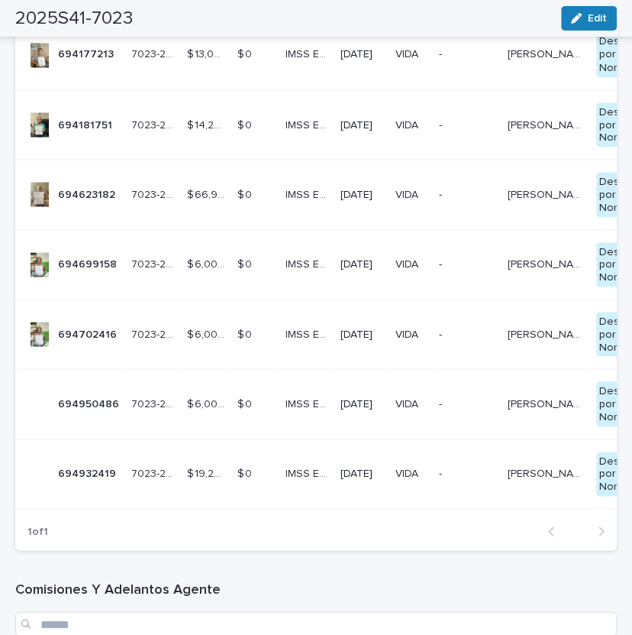
click at [87, 399] on p "694950486" at bounding box center [90, 402] width 64 height 16
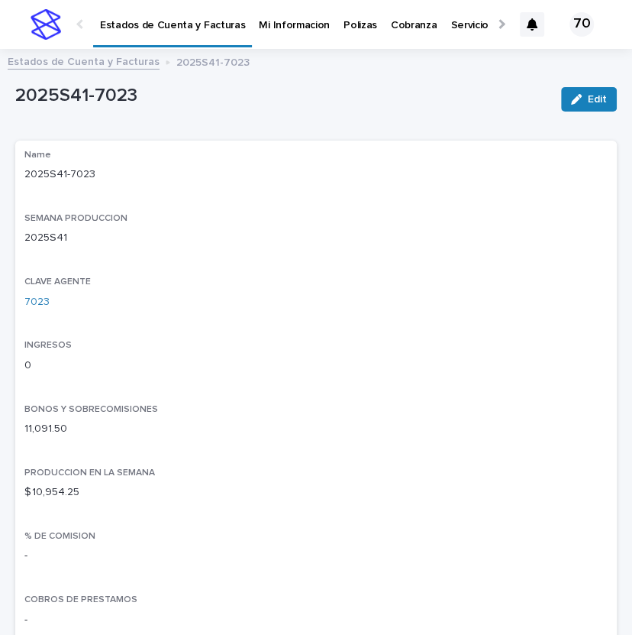
click at [493, 163] on div "Name 2025S41-7023" at bounding box center [316, 172] width 584 height 45
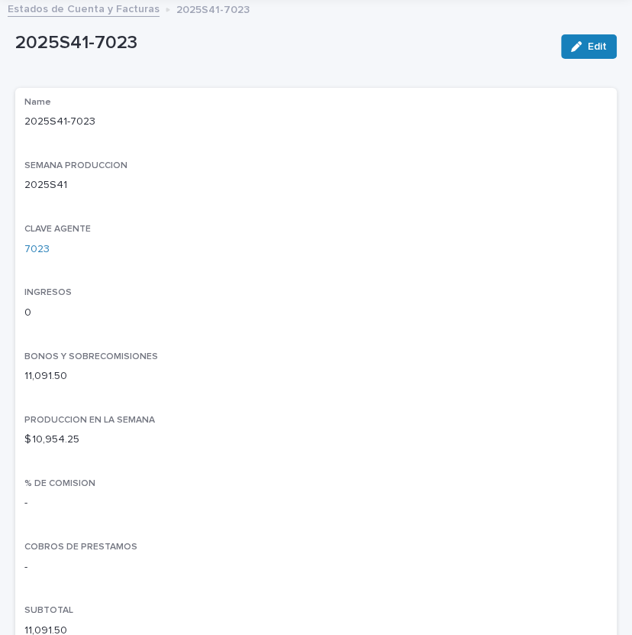
scroll to position [126, 0]
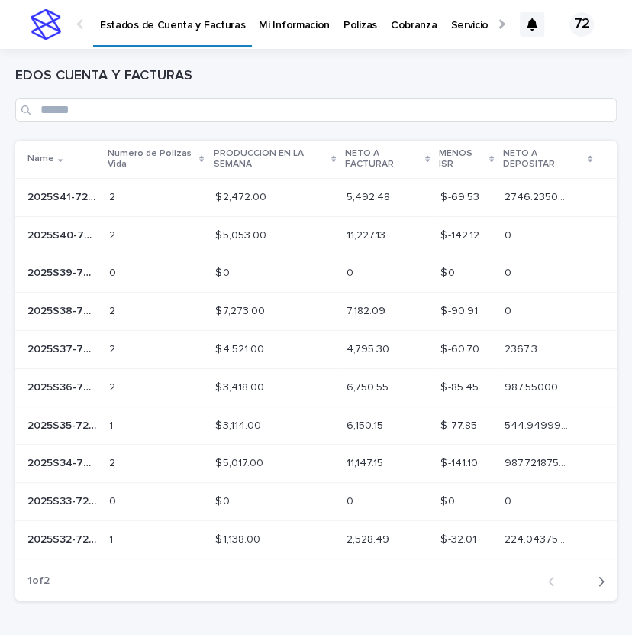
click at [49, 196] on p "2025S41-7220" at bounding box center [63, 196] width 73 height 16
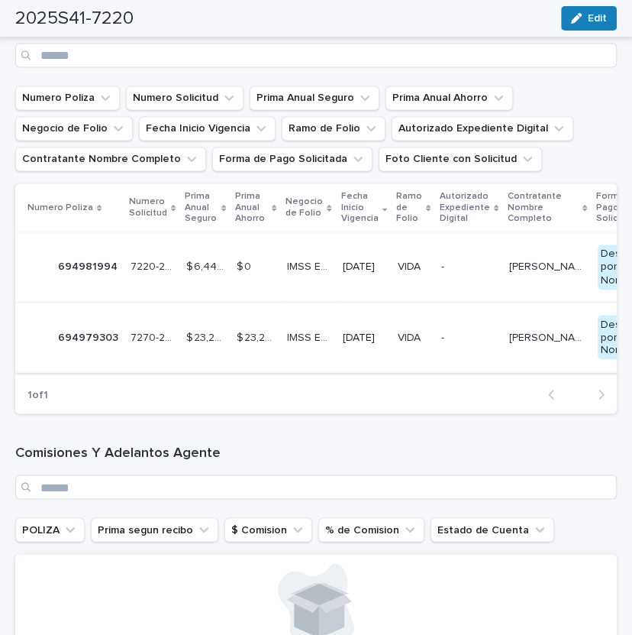
scroll to position [1008, 0]
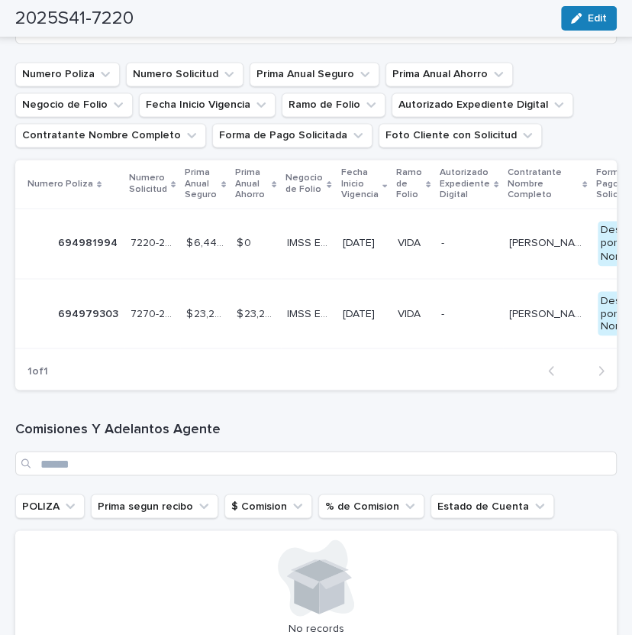
click at [74, 243] on p "694981994" at bounding box center [89, 242] width 63 height 16
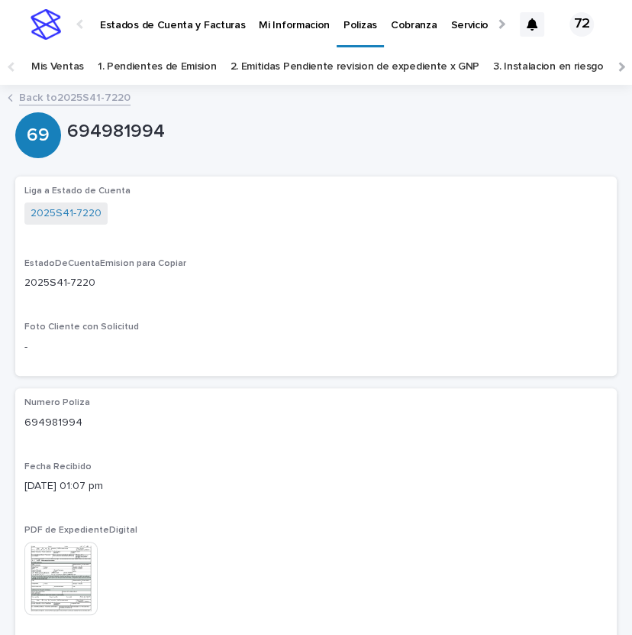
click at [70, 419] on p "694981994" at bounding box center [316, 423] width 584 height 16
copy p "694981994"
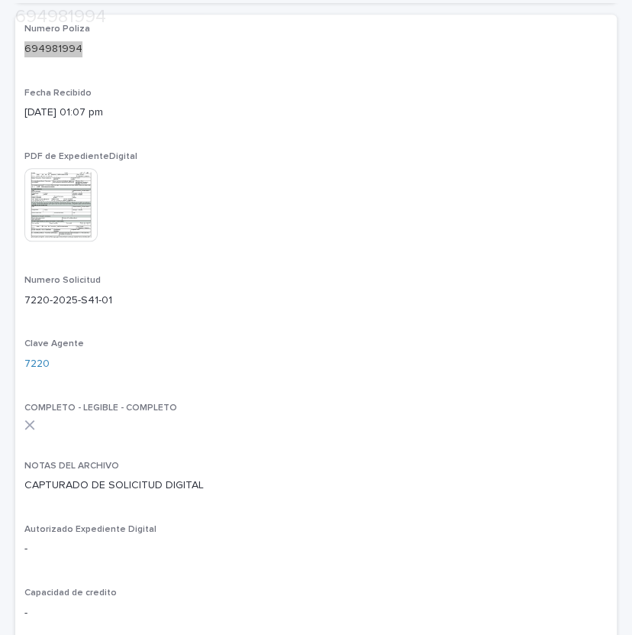
scroll to position [378, 0]
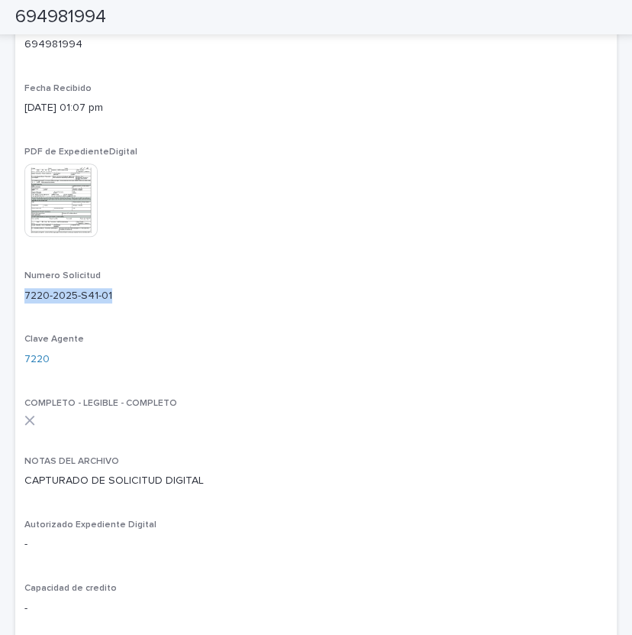
drag, startPoint x: 24, startPoint y: 293, endPoint x: 116, endPoint y: 290, distance: 91.7
click at [116, 290] on p "7220-2025-S41-01" at bounding box center [316, 296] width 584 height 16
copy p "7220-2025-S41-01"
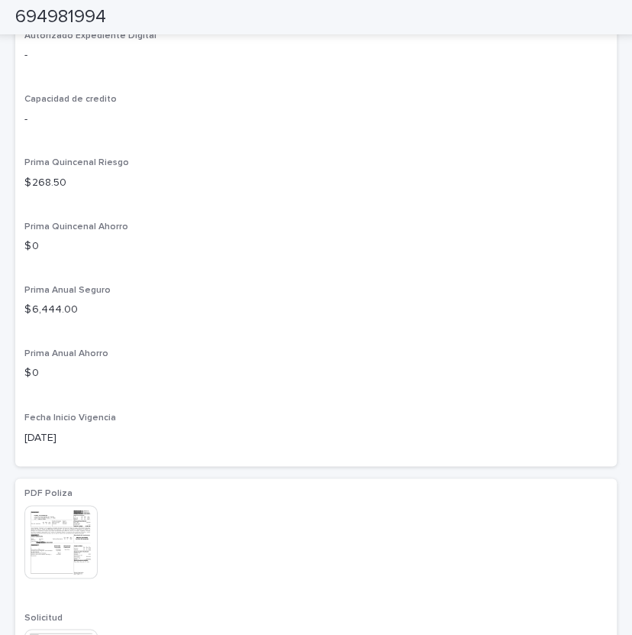
scroll to position [1071, 0]
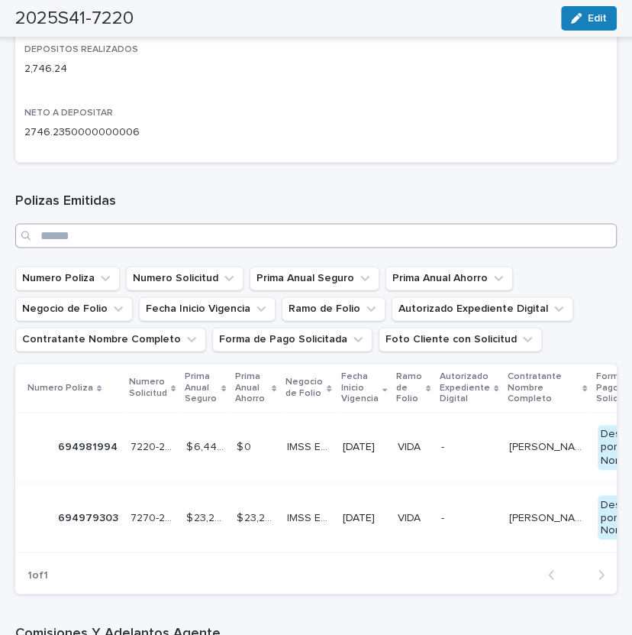
scroll to position [882, 0]
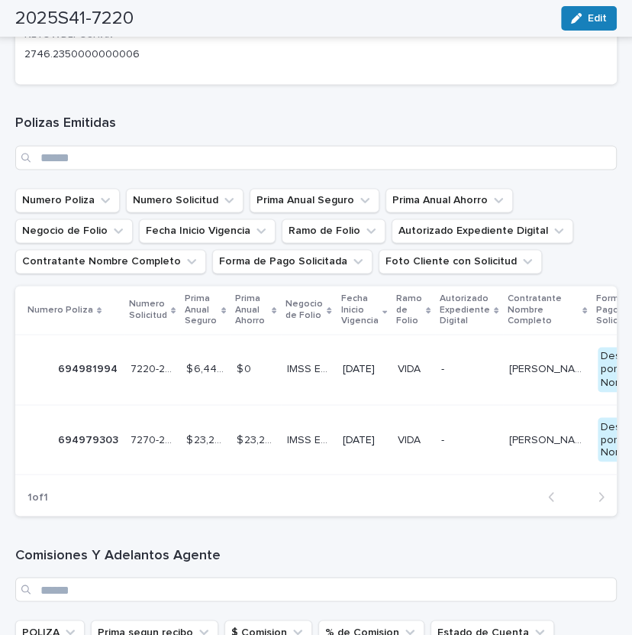
click at [87, 431] on p "694979303" at bounding box center [89, 438] width 63 height 16
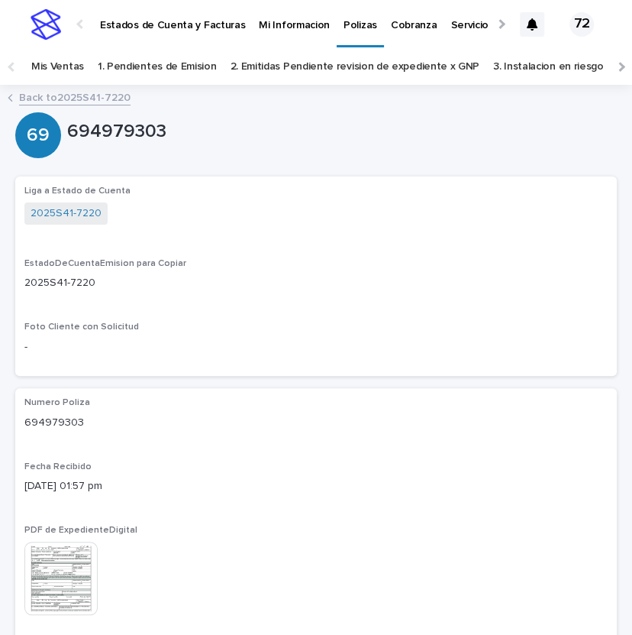
click at [47, 423] on p "694979303" at bounding box center [316, 423] width 584 height 16
copy p "694979303"
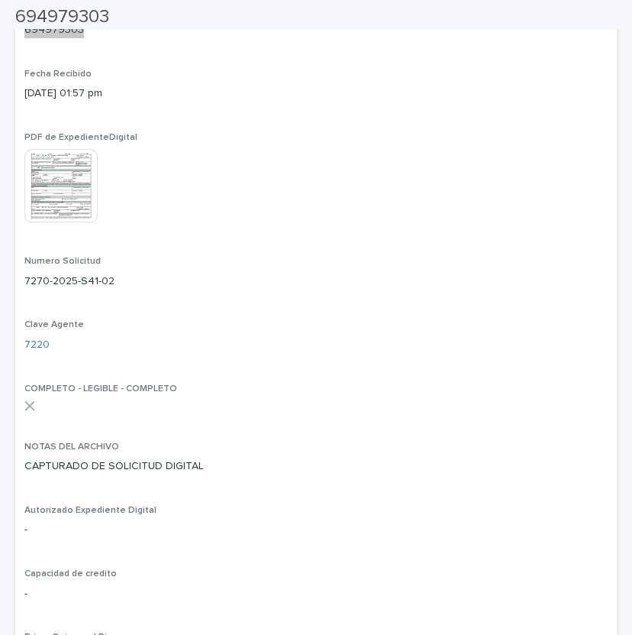
scroll to position [441, 0]
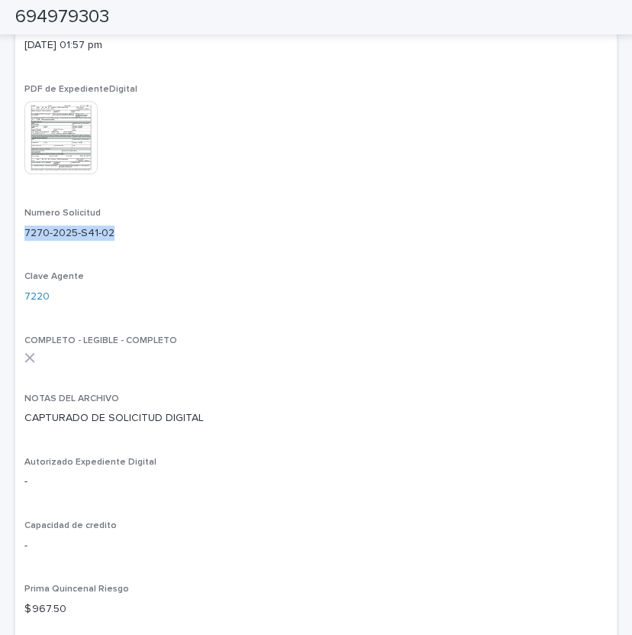
drag, startPoint x: 24, startPoint y: 234, endPoint x: 120, endPoint y: 231, distance: 95.5
click at [120, 231] on p "7270-2025-S41-02" at bounding box center [316, 233] width 584 height 16
copy p "7270-2025-S41-02"
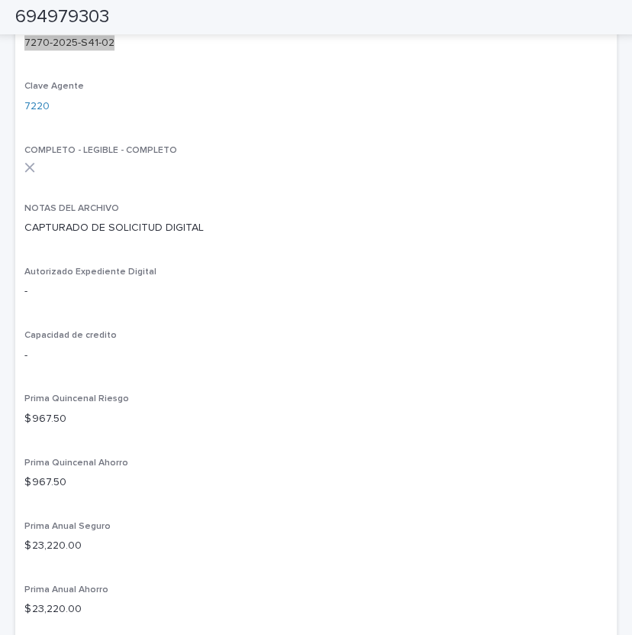
scroll to position [693, 0]
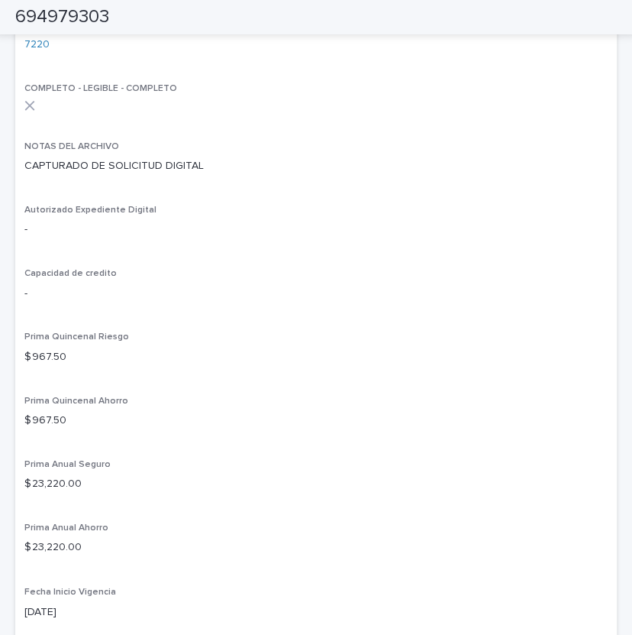
click at [393, 373] on div "Prima Quincenal Riesgo $ 967.50" at bounding box center [316, 353] width 584 height 45
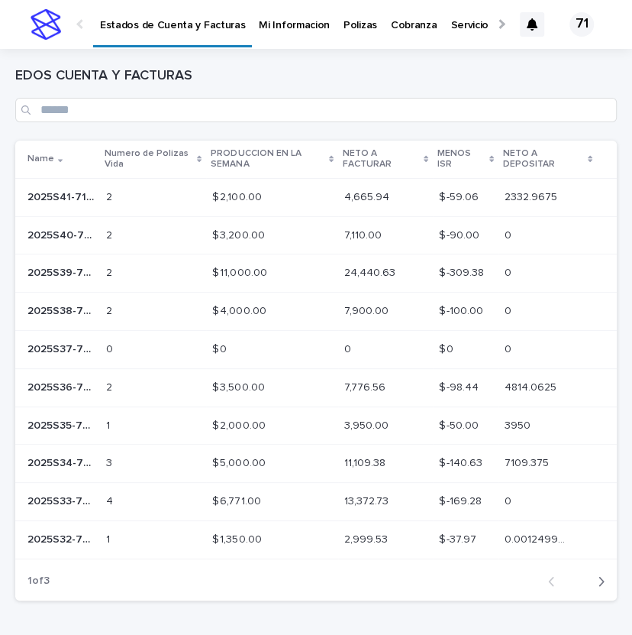
click at [69, 202] on p "2025S41-7131" at bounding box center [62, 196] width 70 height 16
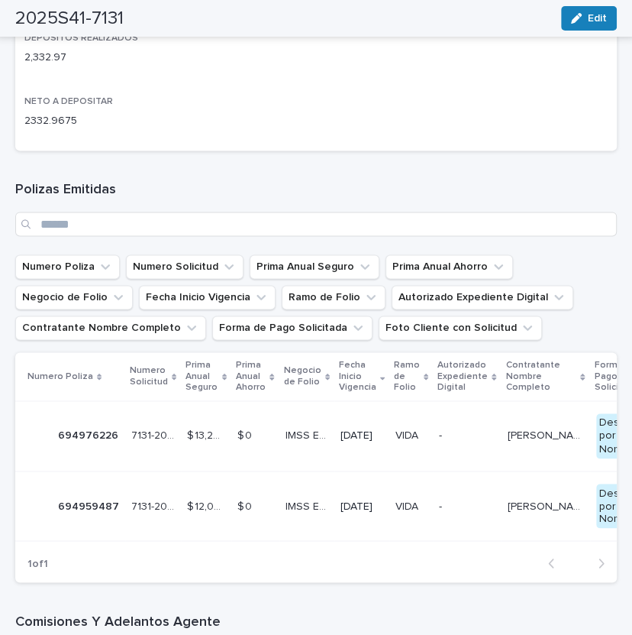
scroll to position [882, 0]
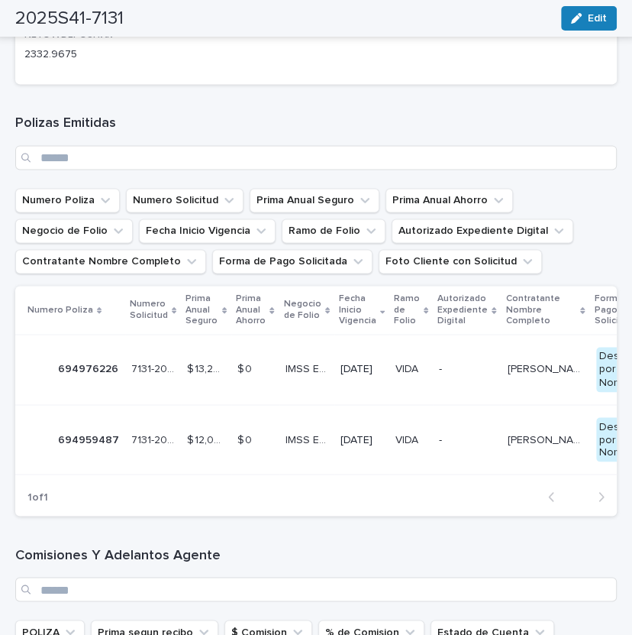
click at [84, 379] on div "694976226 694976226" at bounding box center [88, 369] width 60 height 25
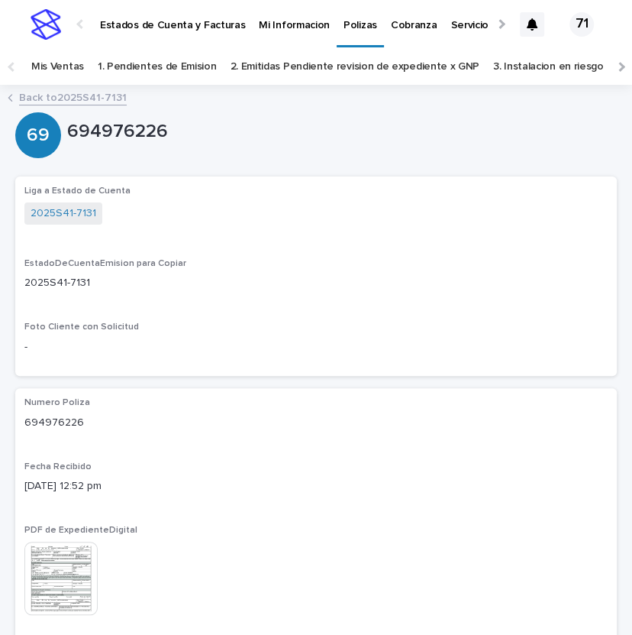
click at [55, 425] on p "694976226" at bounding box center [316, 423] width 584 height 16
copy p "694976226"
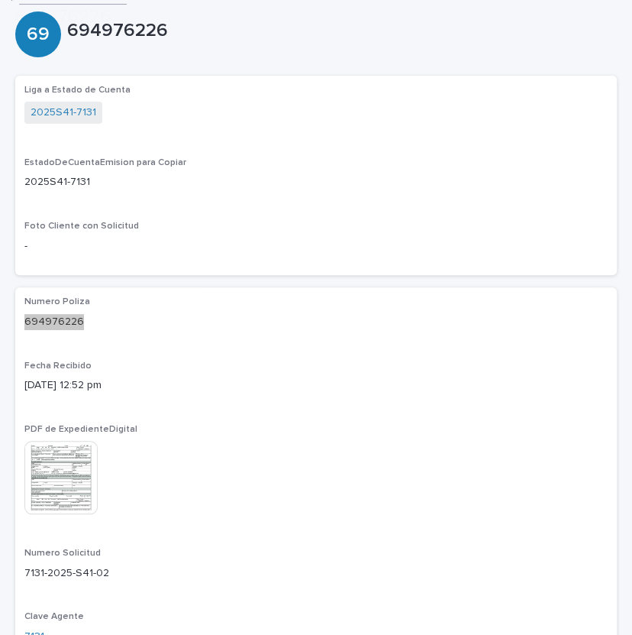
scroll to position [315, 0]
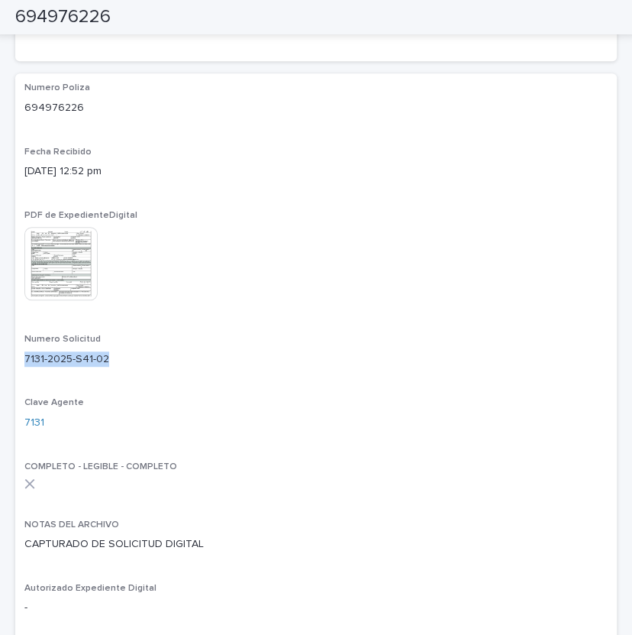
drag, startPoint x: 26, startPoint y: 360, endPoint x: 107, endPoint y: 354, distance: 81.2
click at [107, 354] on p "7131-2025-S41-02" at bounding box center [316, 359] width 584 height 16
copy p "7131-2025-S41-02"
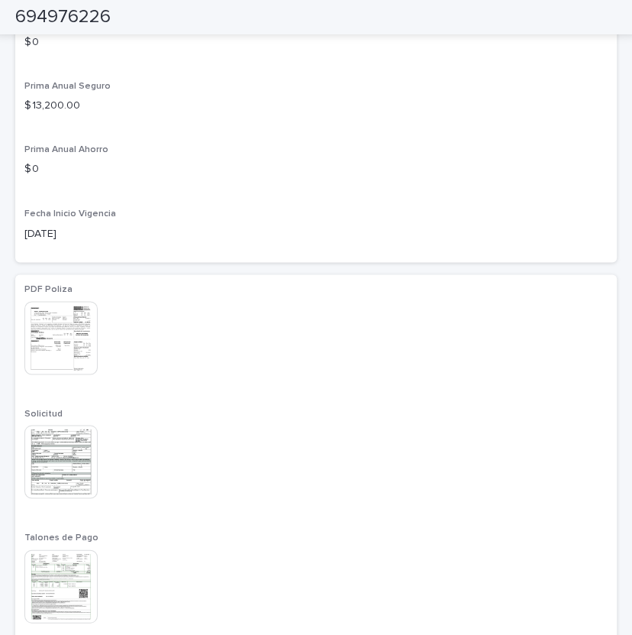
scroll to position [945, 0]
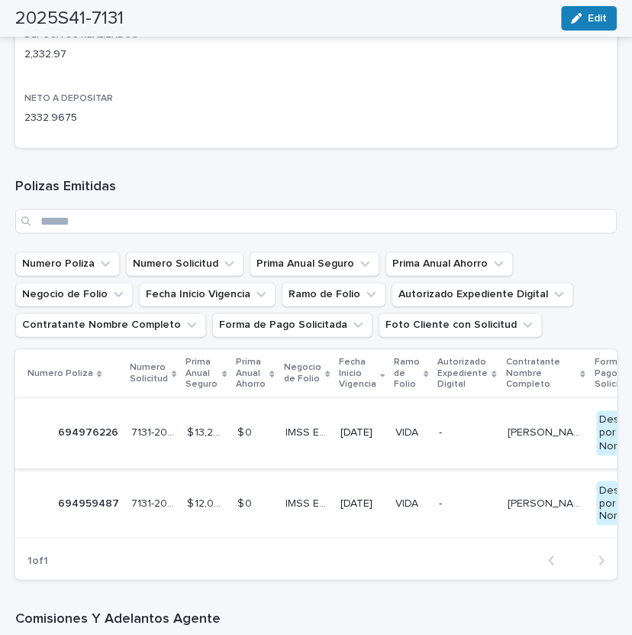
scroll to position [1071, 0]
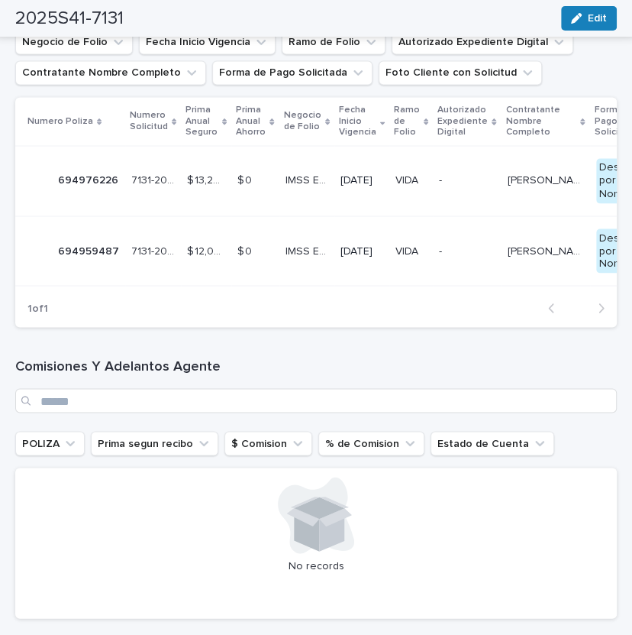
click at [80, 240] on div "694959487 694959487" at bounding box center [88, 250] width 61 height 25
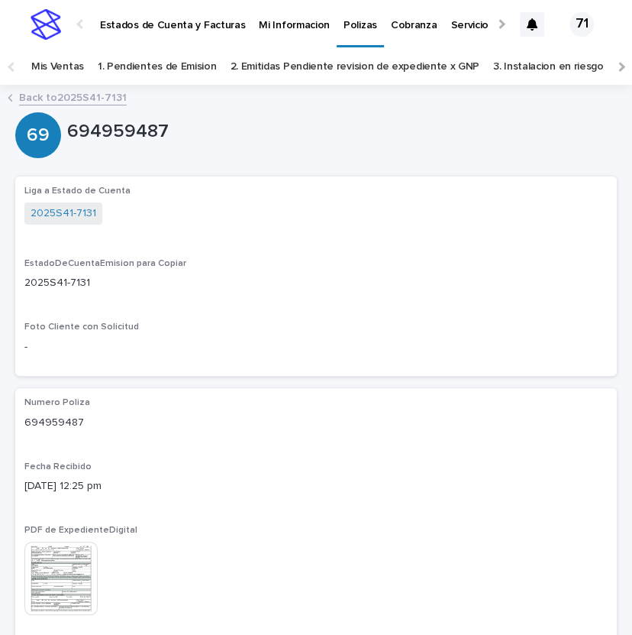
click at [57, 424] on p "694959487" at bounding box center [316, 423] width 584 height 16
copy p "694959487"
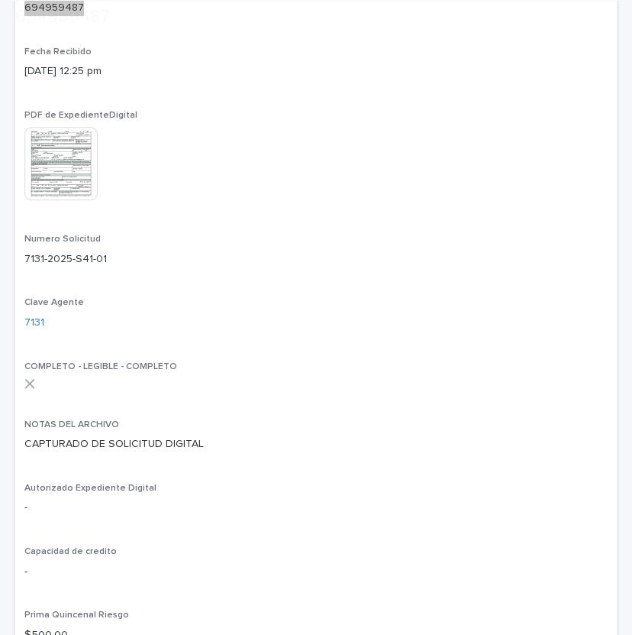
scroll to position [441, 0]
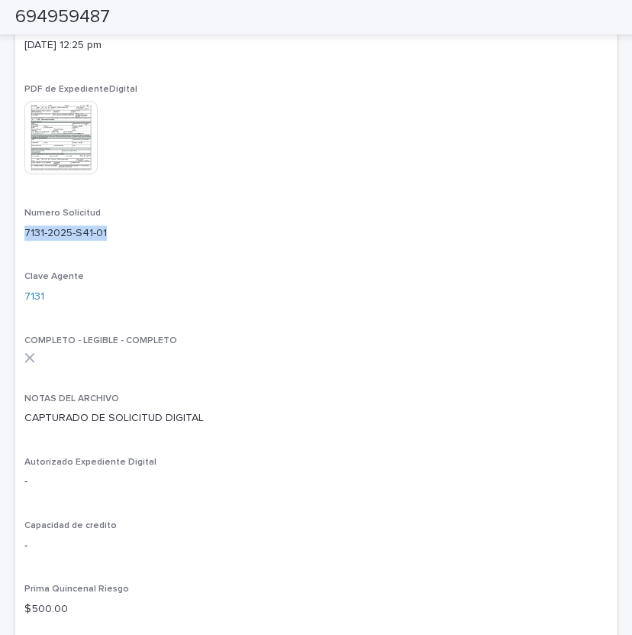
drag, startPoint x: 25, startPoint y: 232, endPoint x: 114, endPoint y: 232, distance: 88.6
click at [114, 232] on p "7131-2025-S41-01" at bounding box center [316, 233] width 584 height 16
copy p "7131-2025-S41-01"
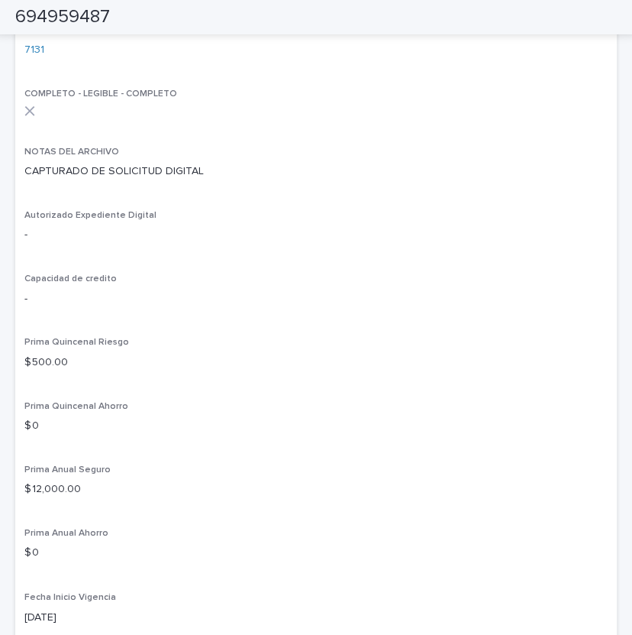
scroll to position [693, 0]
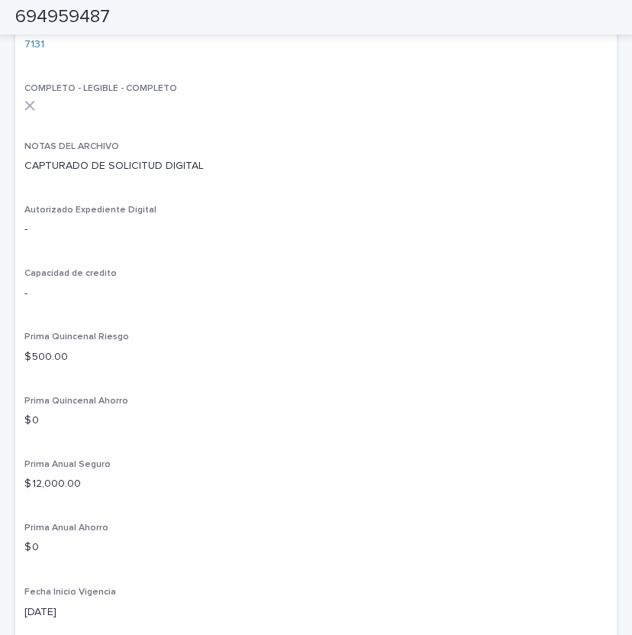
click at [498, 107] on div at bounding box center [316, 105] width 584 height 11
